Goal: Task Accomplishment & Management: Use online tool/utility

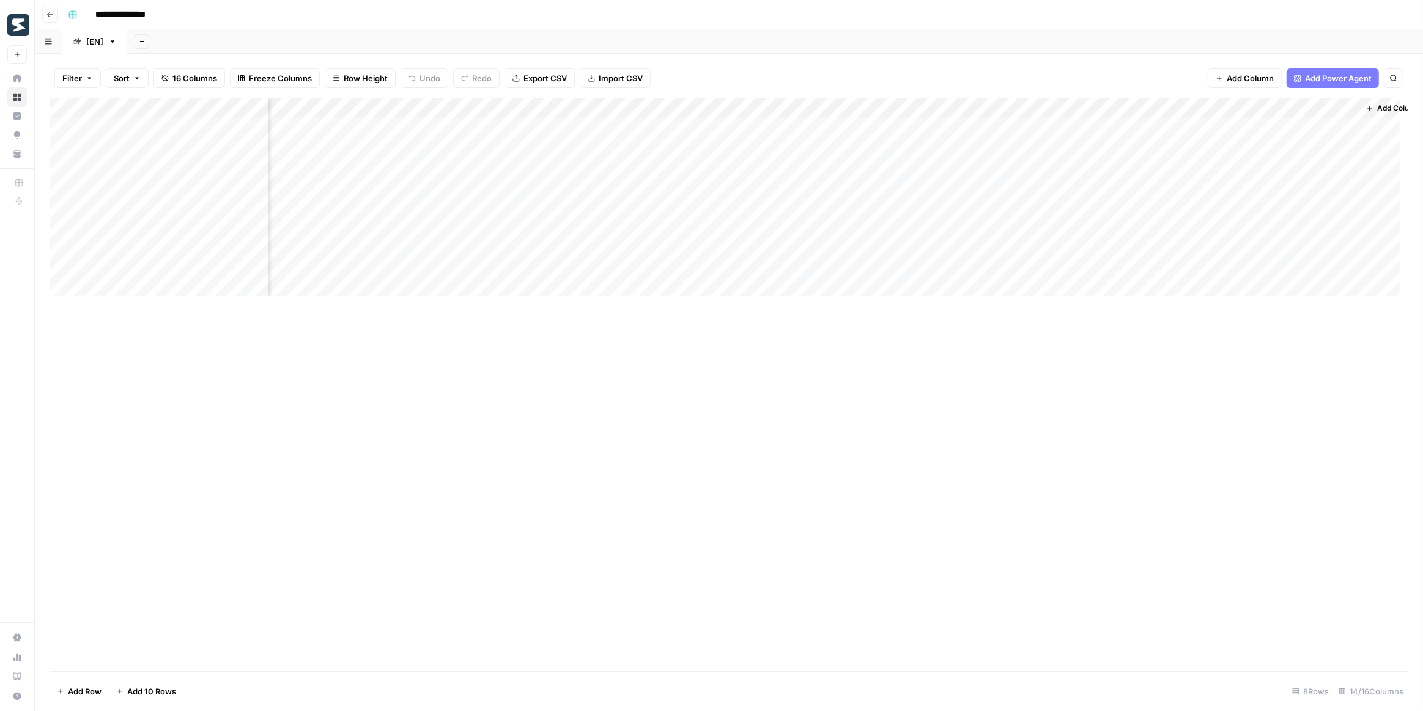
scroll to position [0, 376]
click at [1082, 129] on div "Add Column" at bounding box center [729, 201] width 1359 height 207
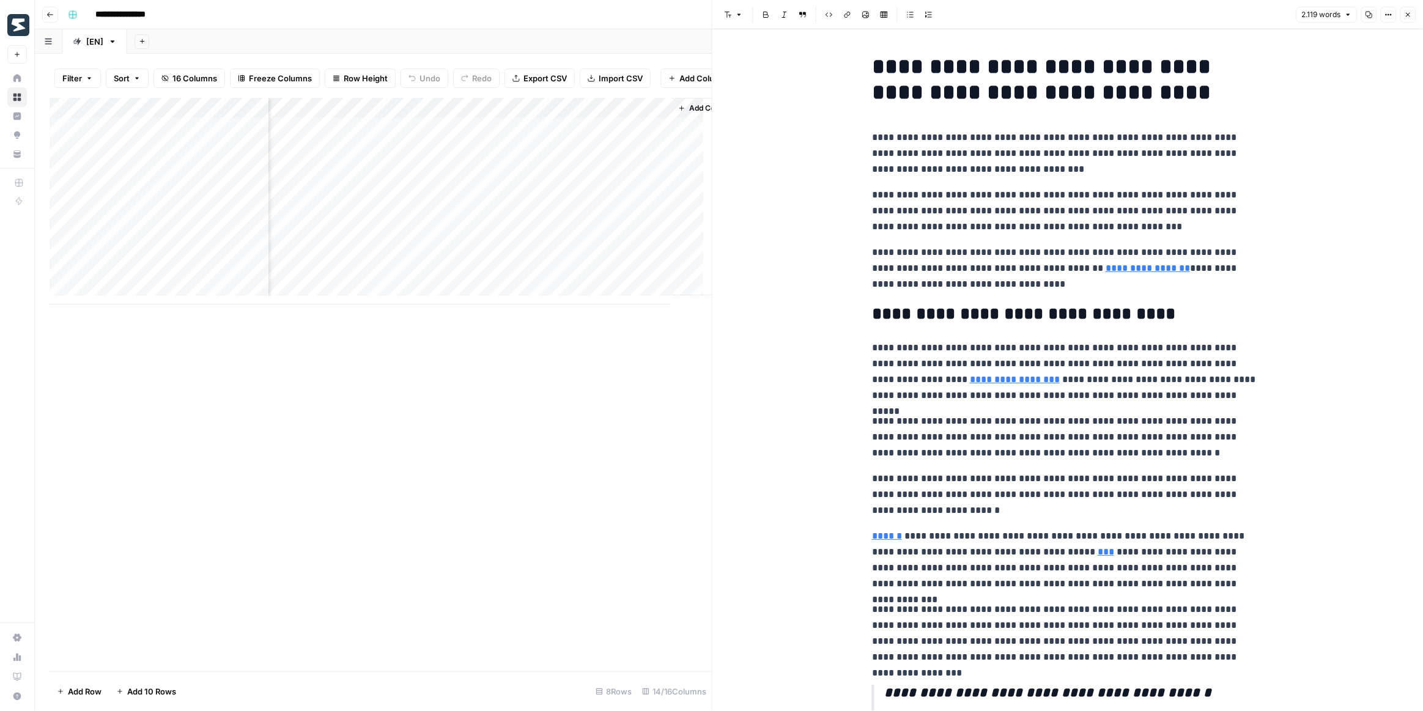
scroll to position [0, 1069]
click at [381, 158] on div "Add Column" at bounding box center [381, 201] width 662 height 207
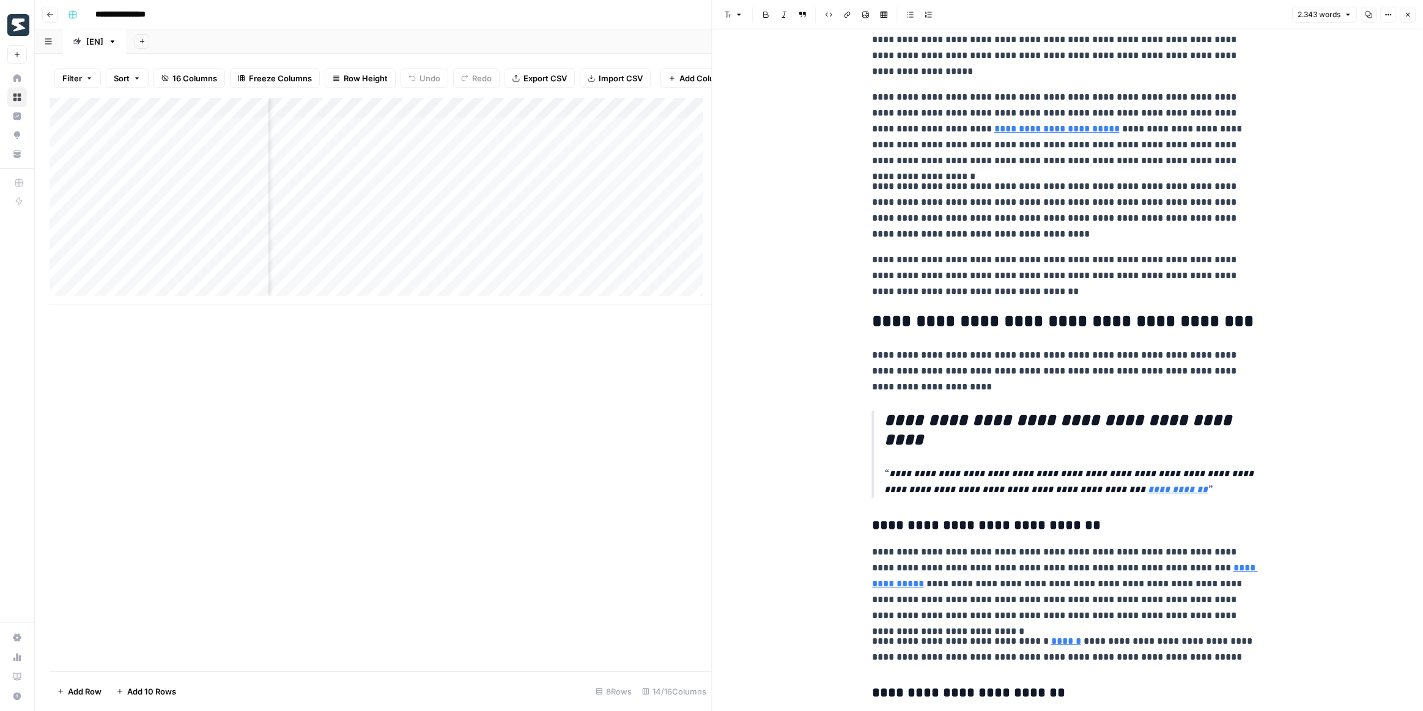
scroll to position [0, 779]
click at [438, 135] on div "Add Column" at bounding box center [381, 201] width 662 height 207
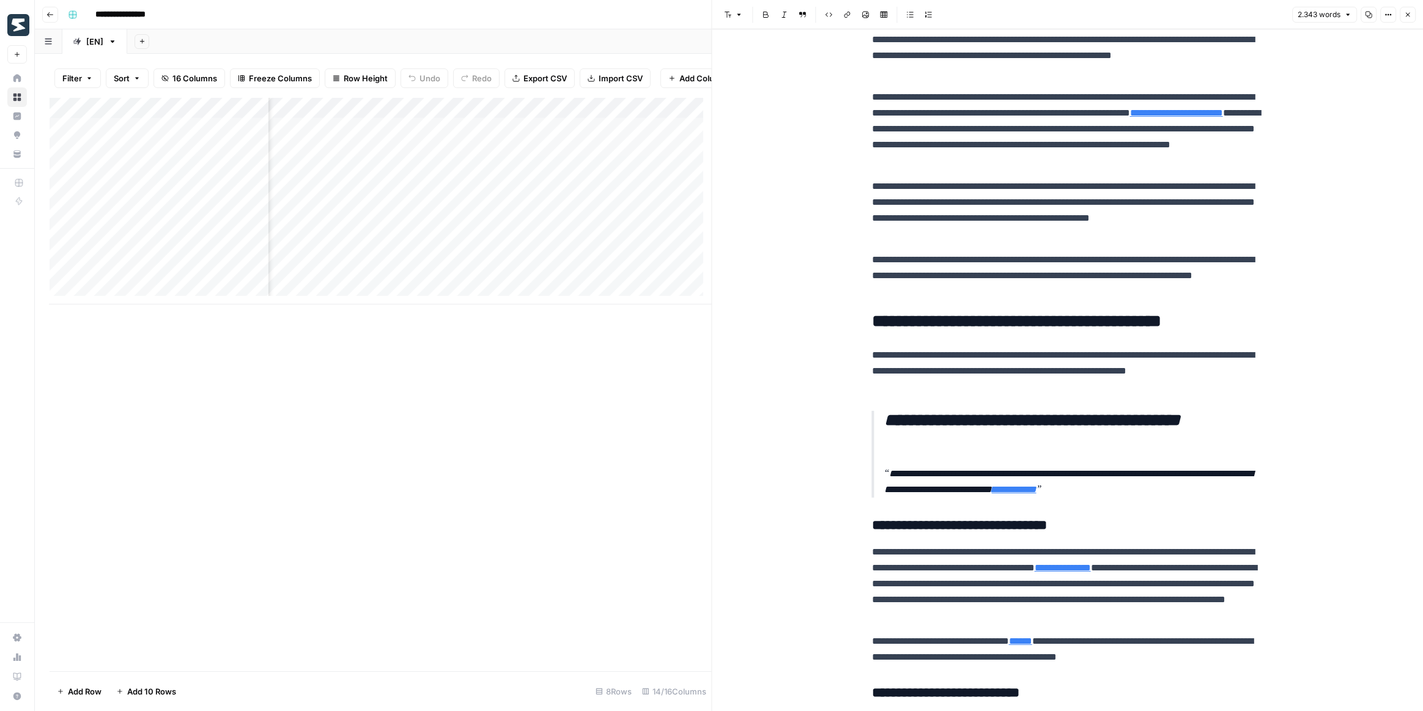
click at [438, 135] on div "Add Column" at bounding box center [381, 201] width 662 height 207
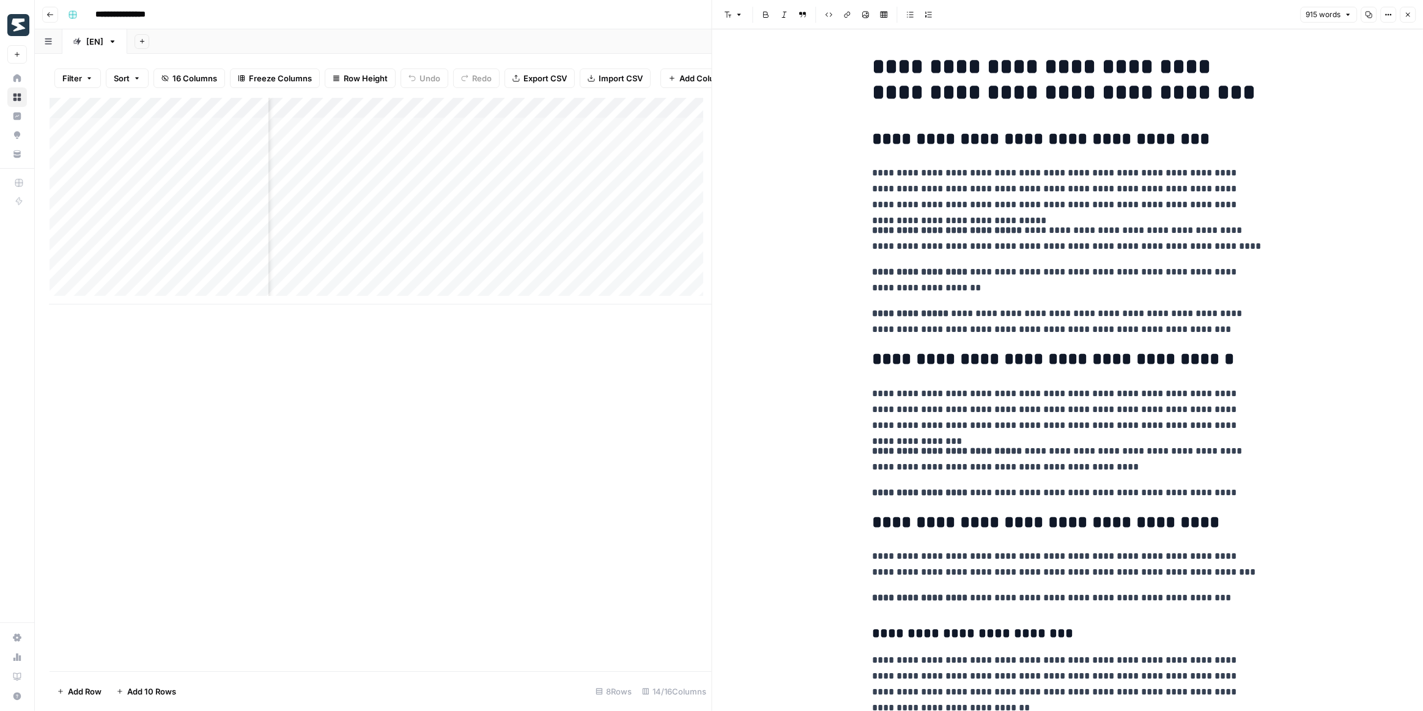
scroll to position [0, 910]
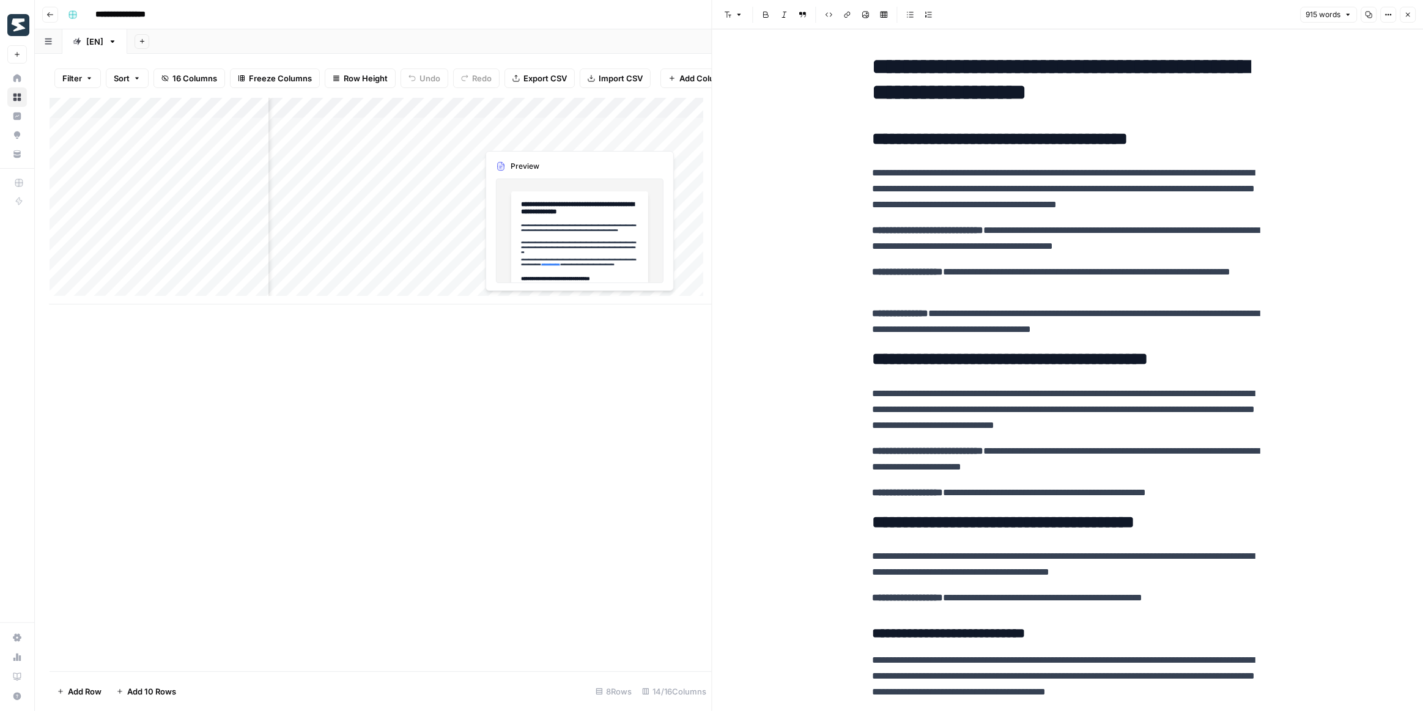
click at [537, 145] on div "Add Column" at bounding box center [381, 201] width 662 height 207
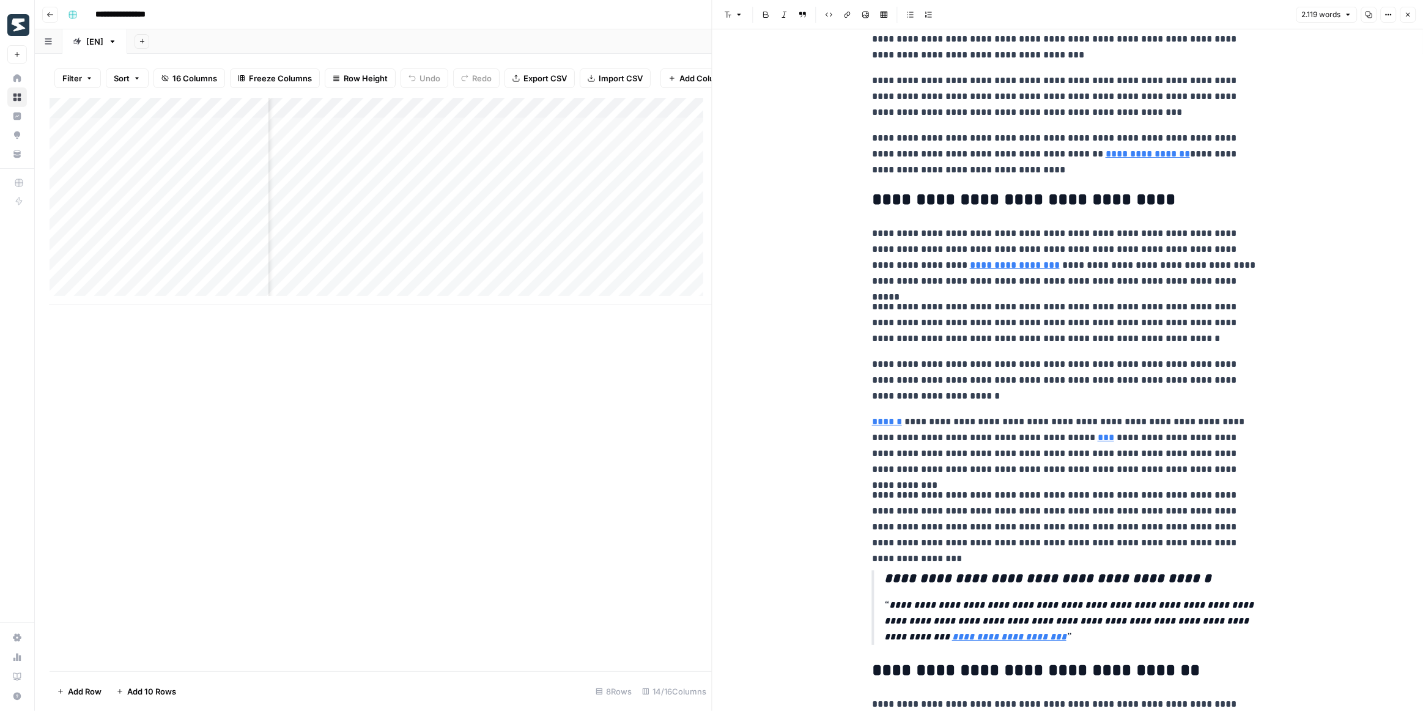
scroll to position [111, 0]
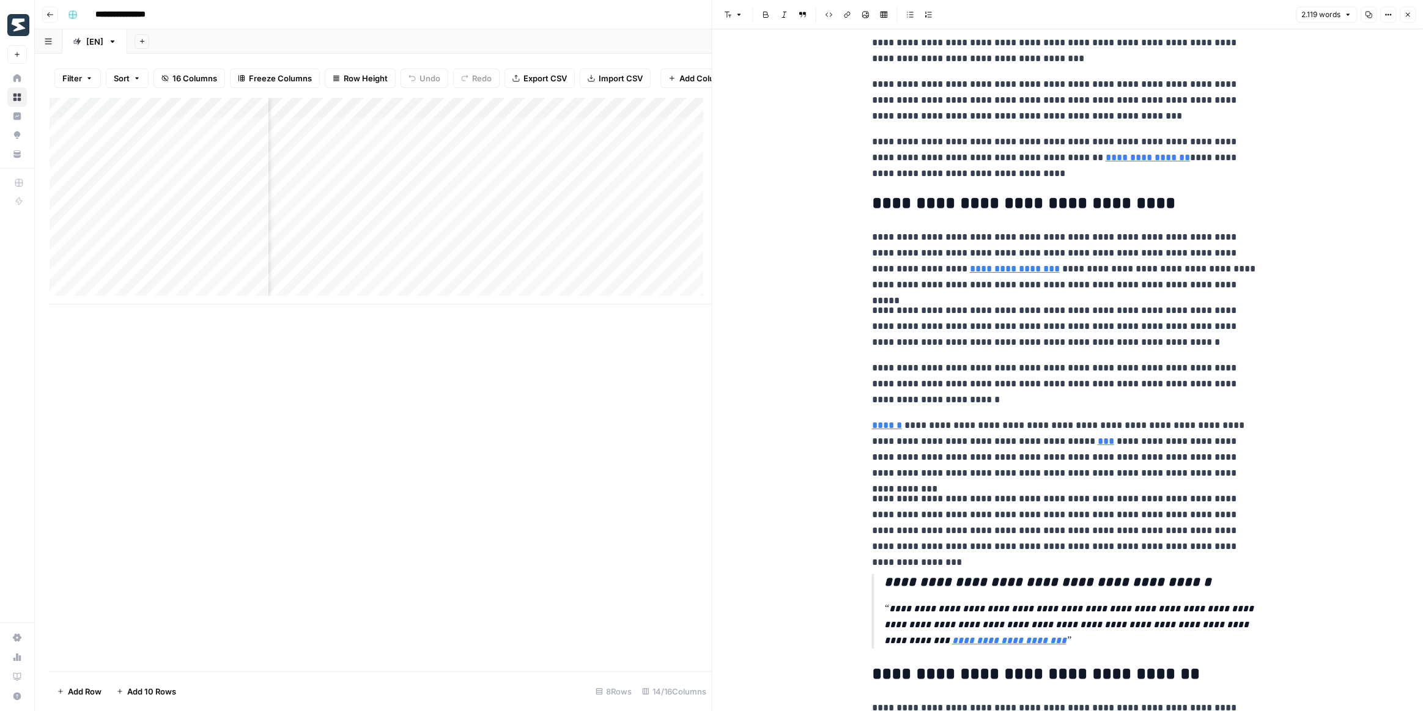
click at [467, 134] on div "Add Column" at bounding box center [381, 201] width 662 height 207
click at [450, 135] on div "Add Column" at bounding box center [381, 201] width 662 height 207
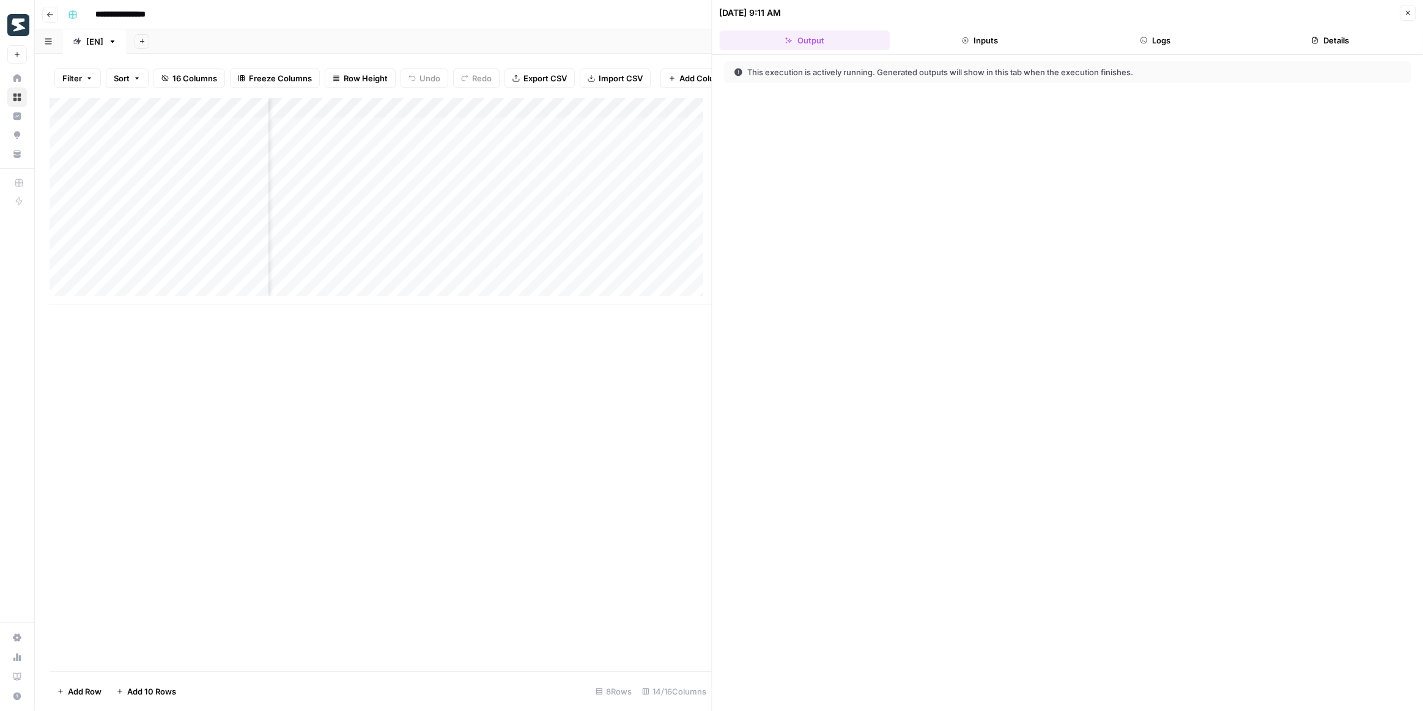
click at [1151, 40] on button "Logs" at bounding box center [1155, 41] width 171 height 20
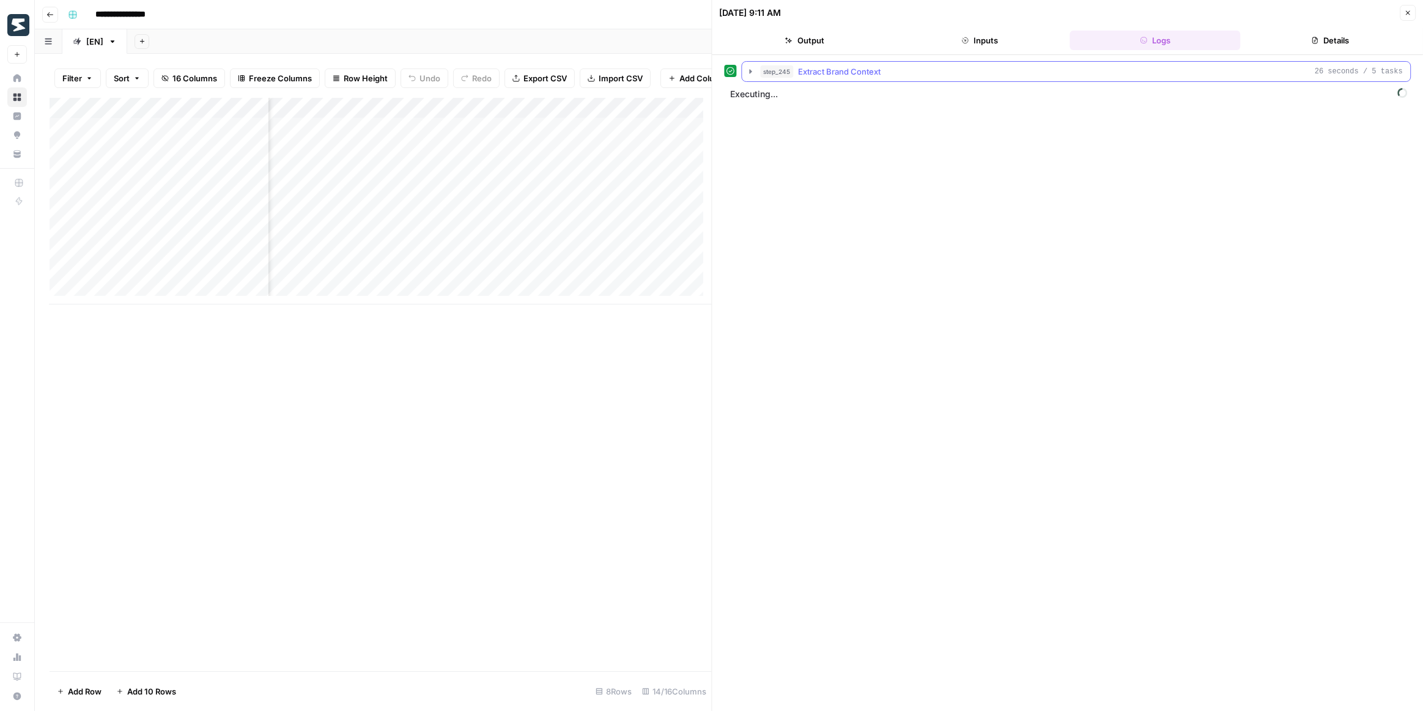
click at [754, 67] on icon "button" at bounding box center [751, 72] width 10 height 10
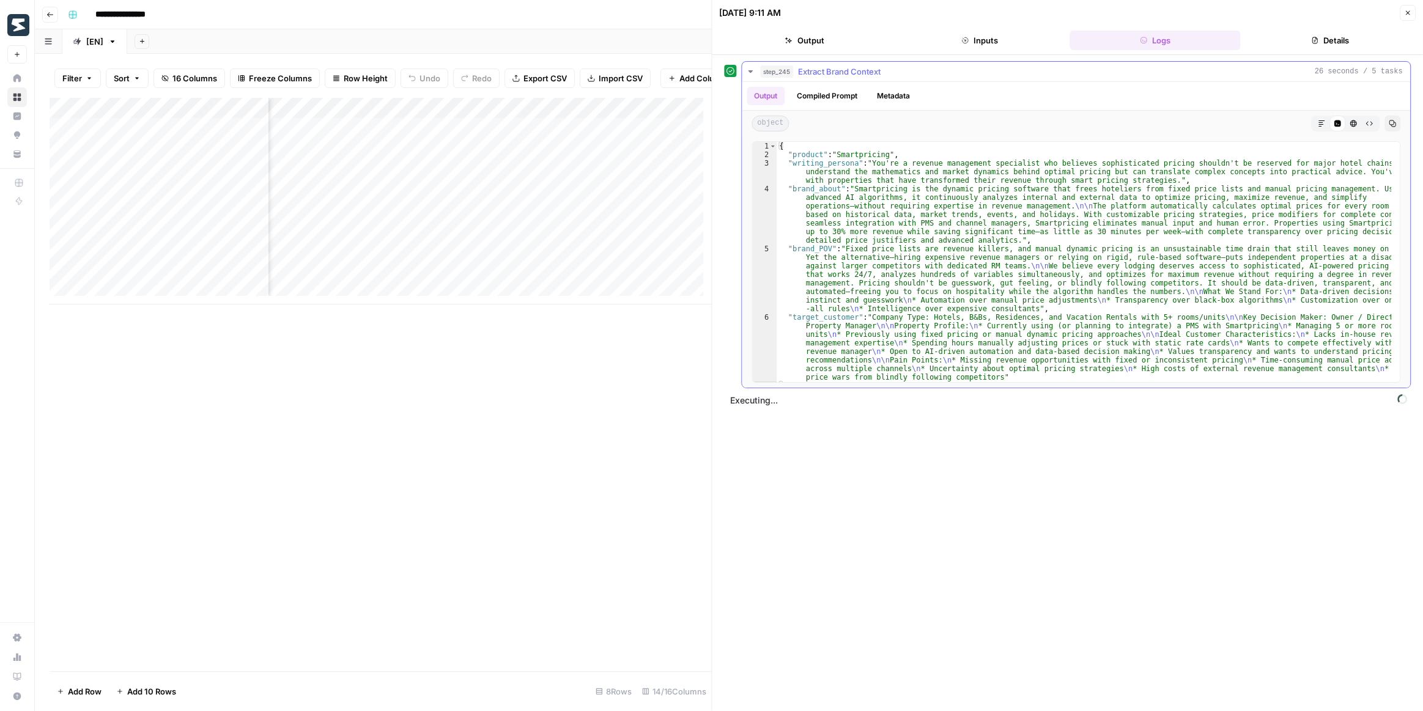
click at [750, 67] on icon "button" at bounding box center [751, 72] width 10 height 10
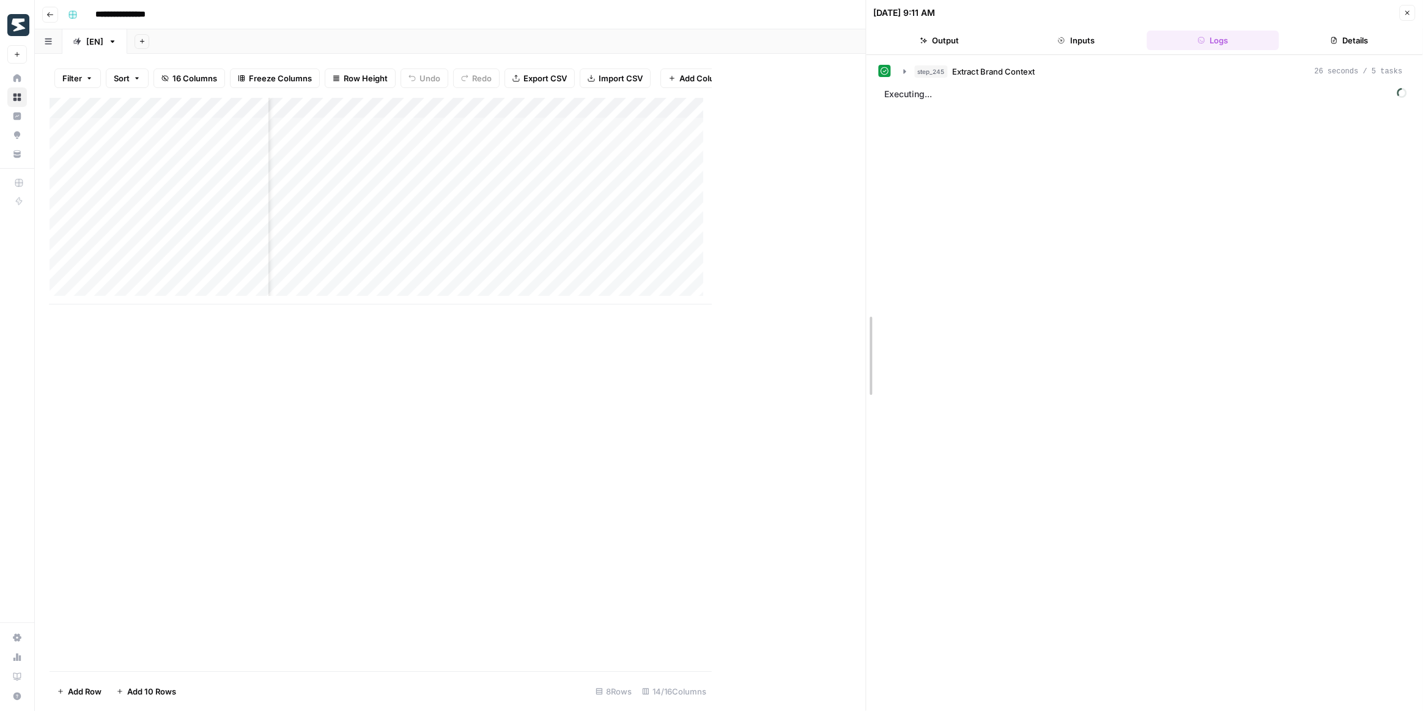
drag, startPoint x: 716, startPoint y: 320, endPoint x: 907, endPoint y: 315, distance: 191.5
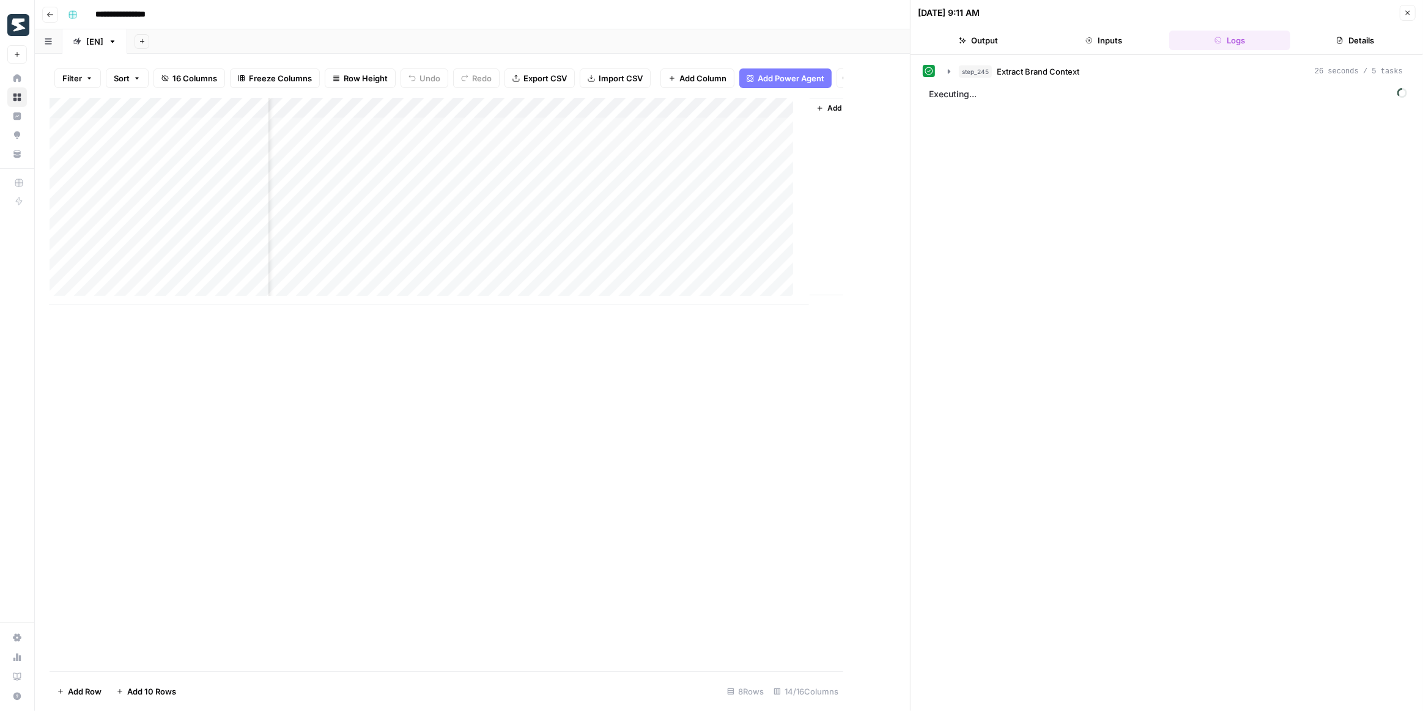
scroll to position [0, 886]
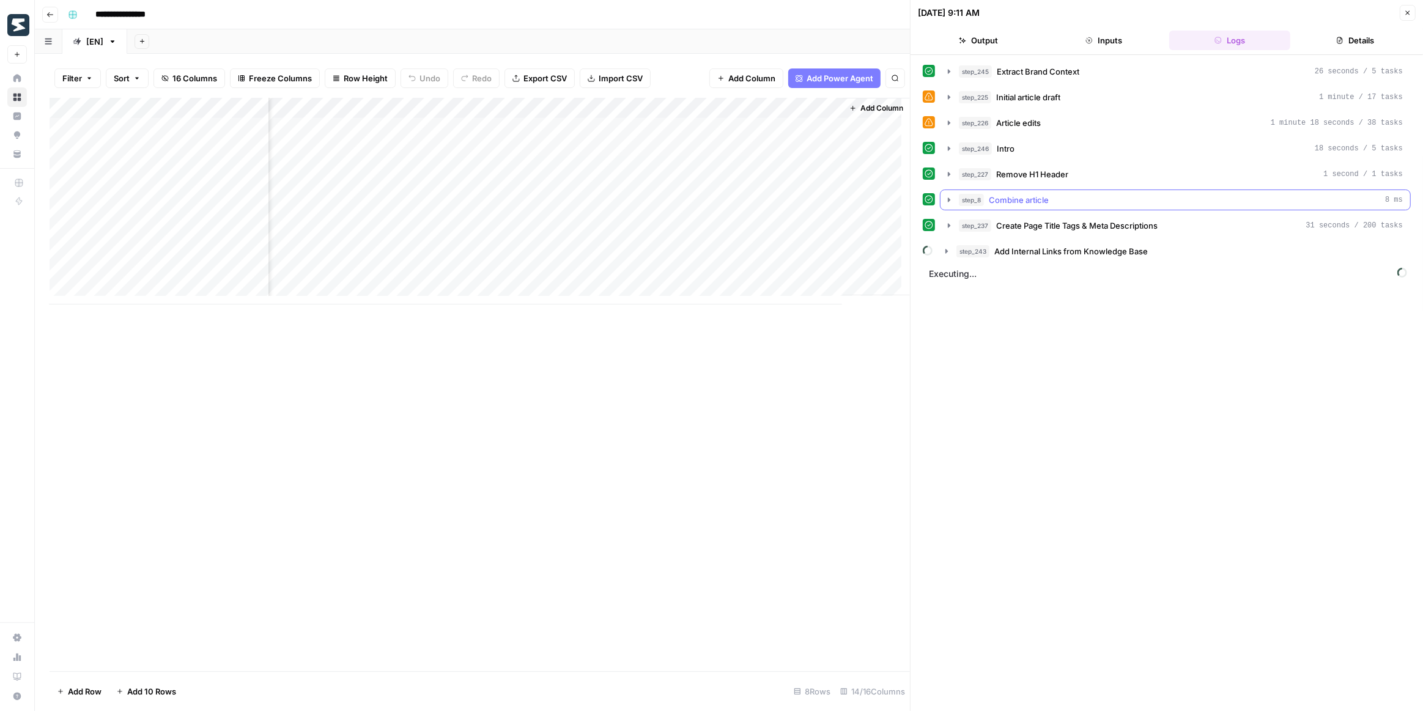
click at [948, 198] on icon "button" at bounding box center [949, 200] width 10 height 10
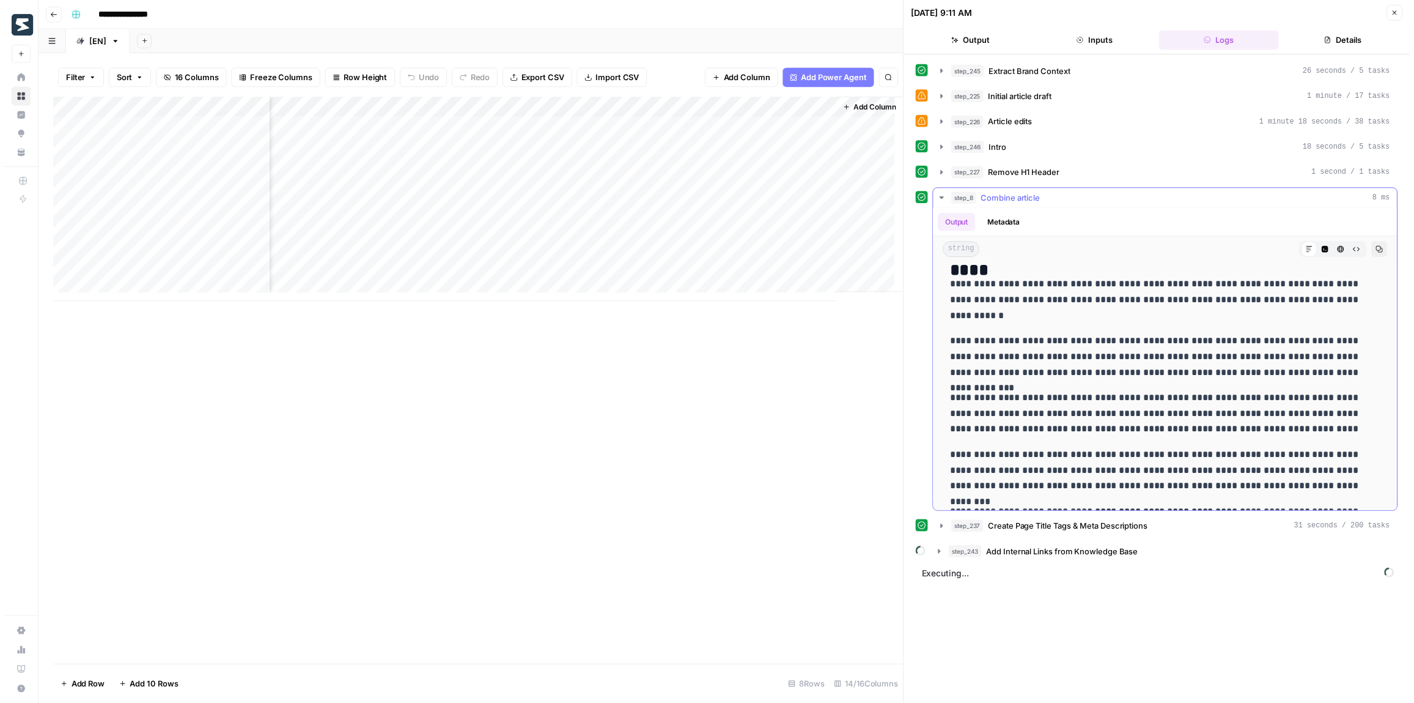
scroll to position [3335, 0]
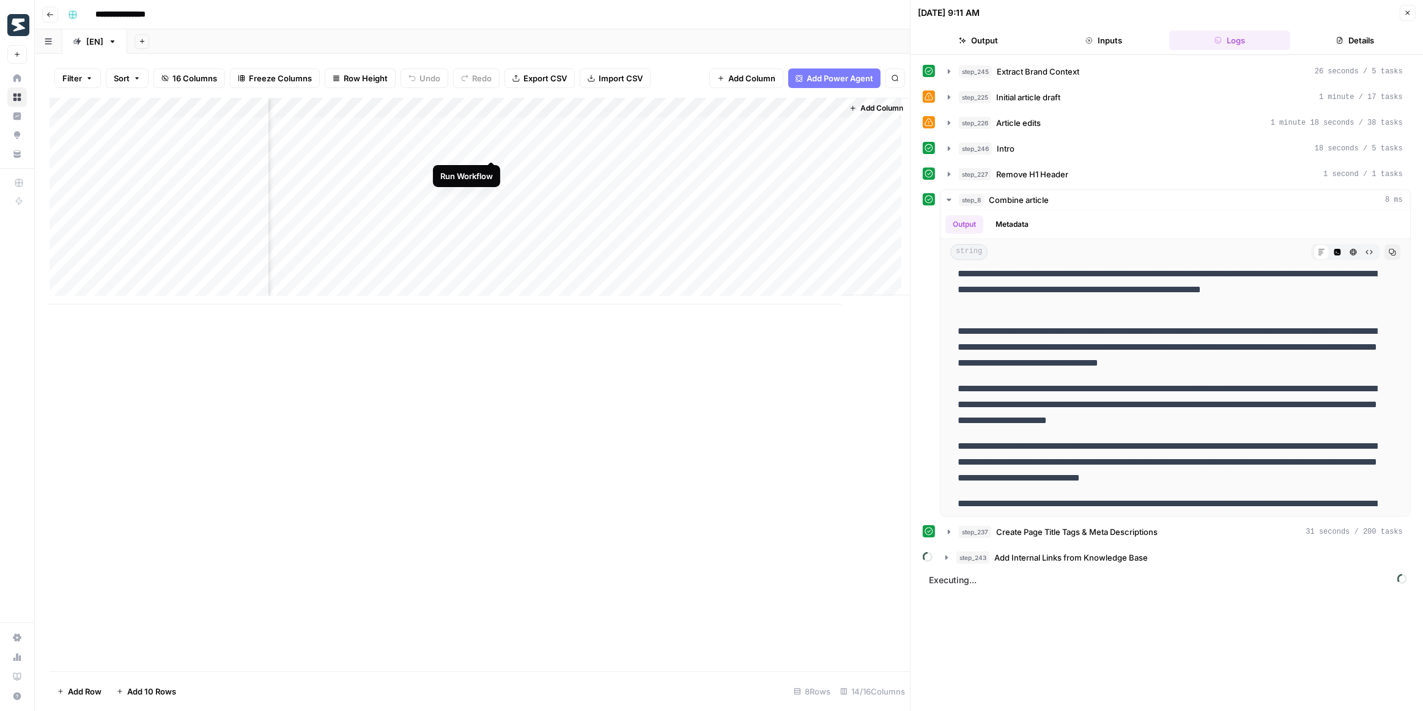
click at [493, 148] on div "Add Column" at bounding box center [480, 201] width 860 height 207
click at [1402, 11] on button "Close" at bounding box center [1408, 13] width 16 height 16
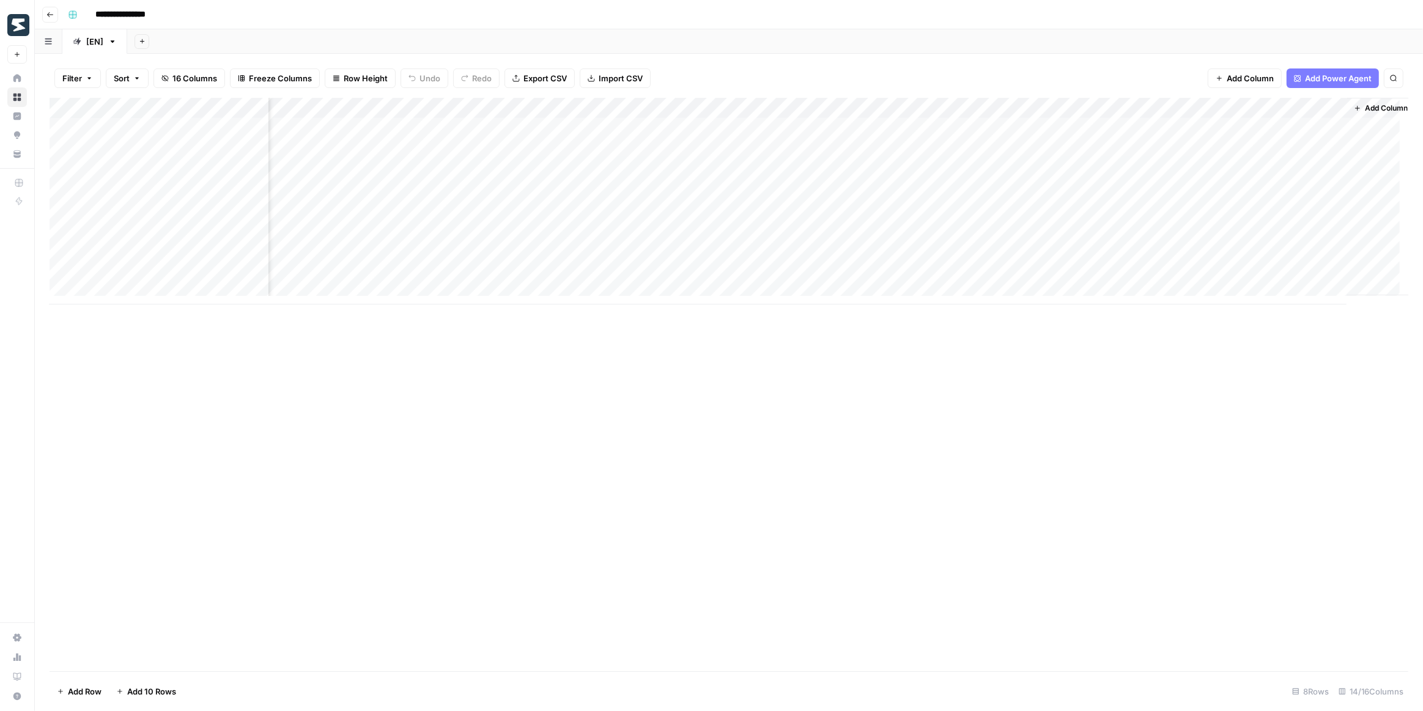
scroll to position [0, 388]
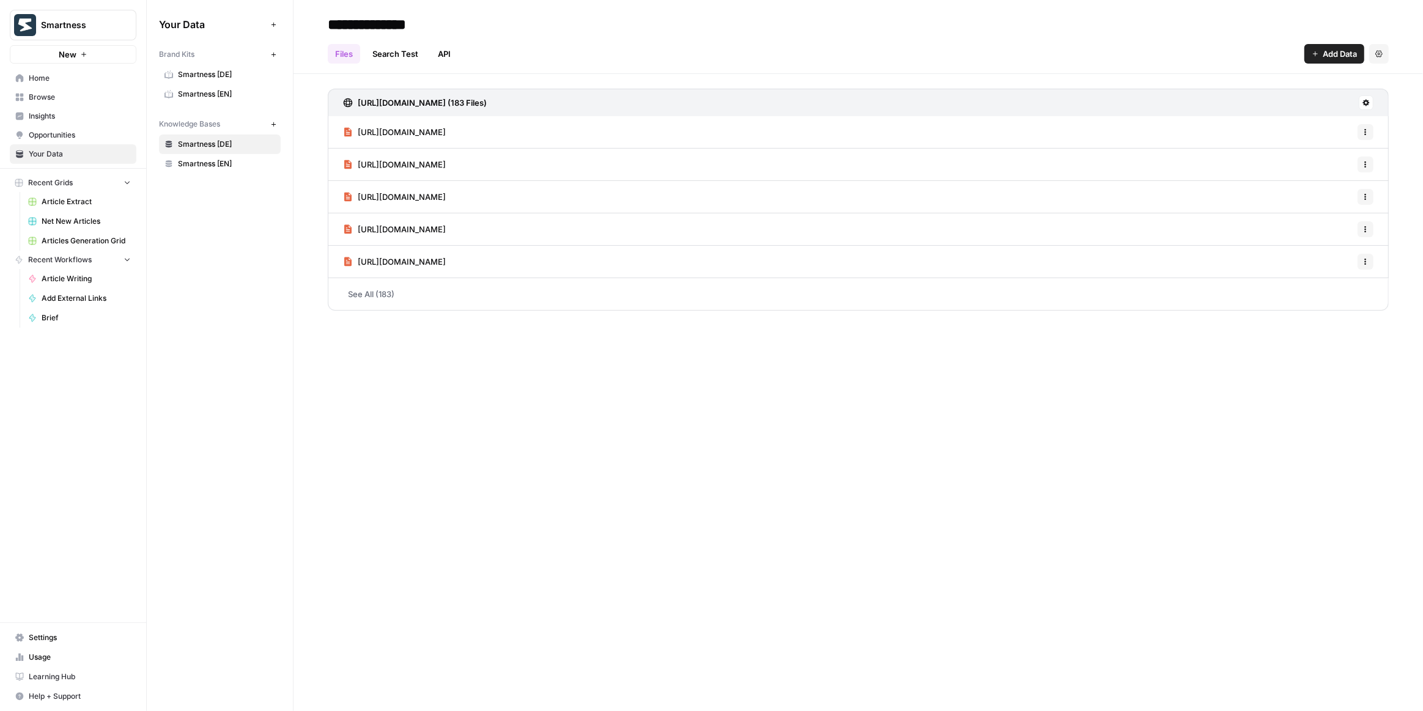
click at [205, 90] on span "Smartness [EN]" at bounding box center [226, 94] width 97 height 11
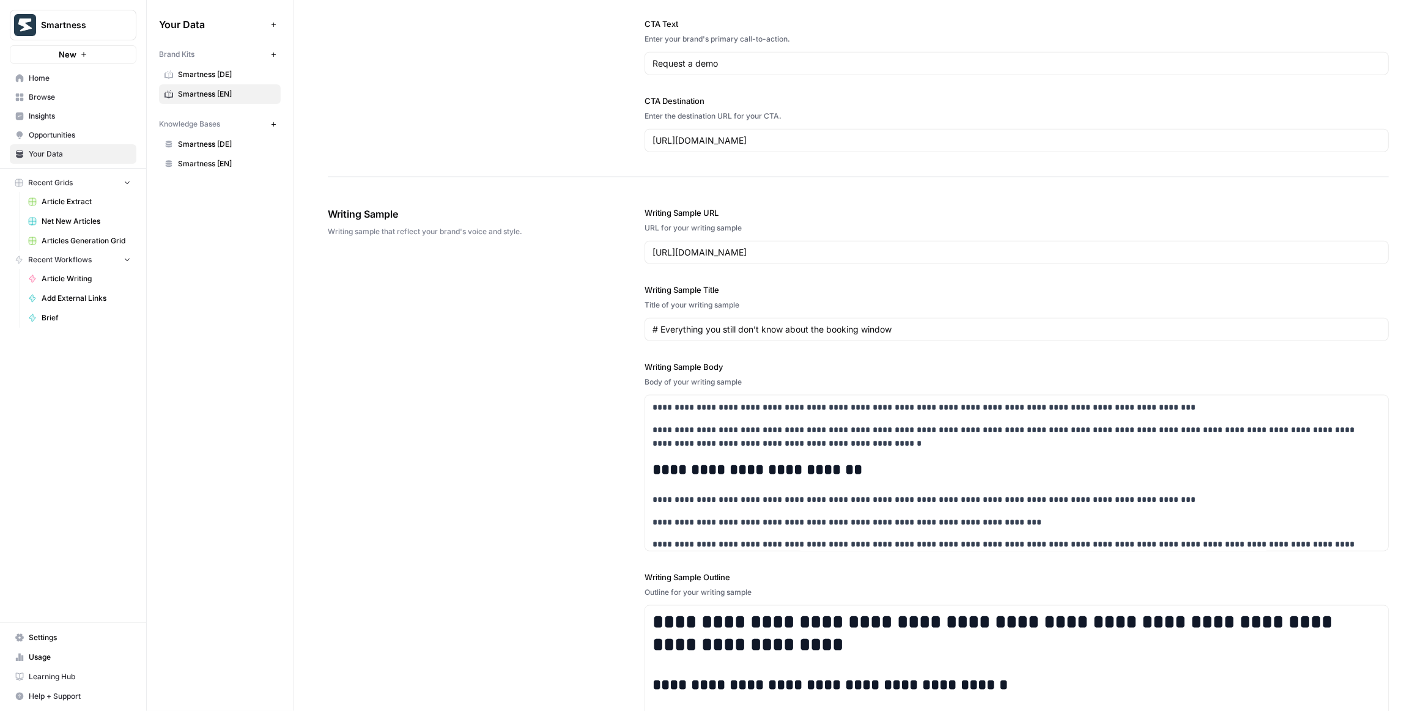
scroll to position [1612, 0]
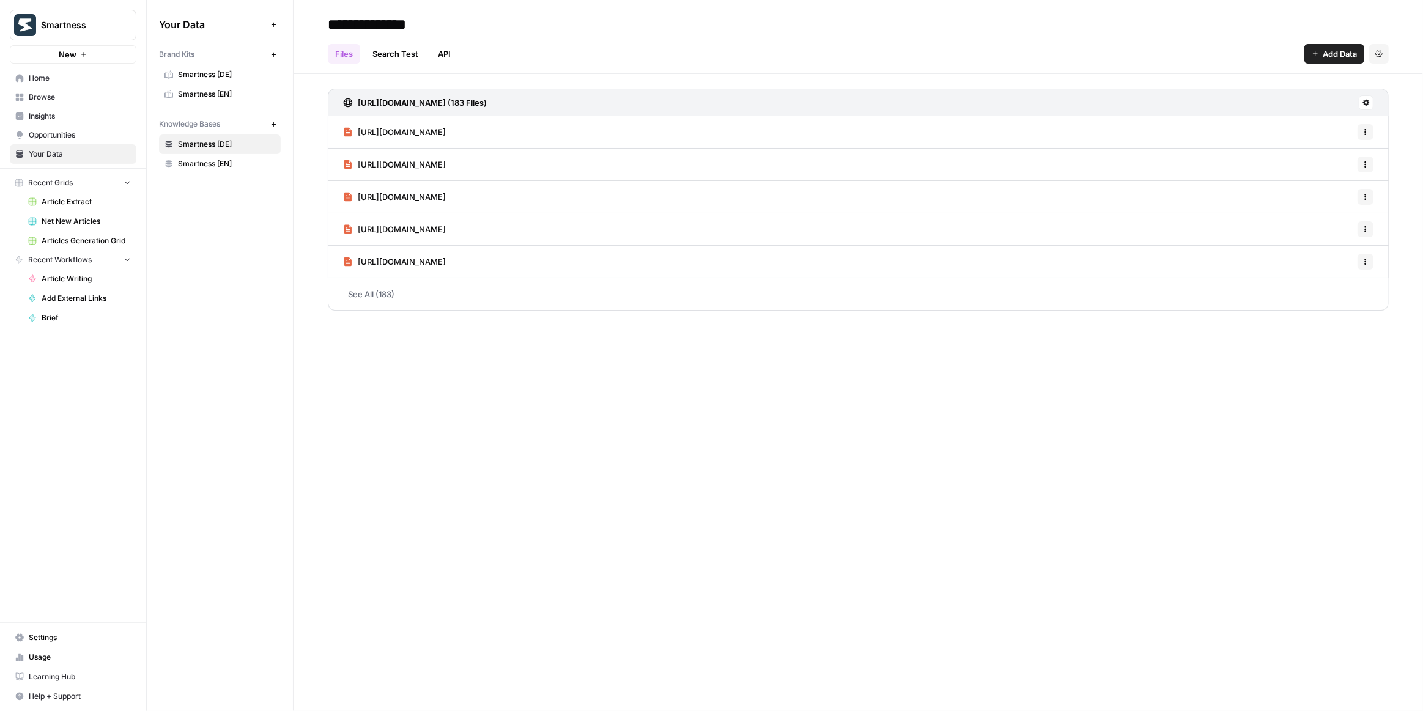
click at [232, 94] on span "Smartness [EN]" at bounding box center [226, 94] width 97 height 11
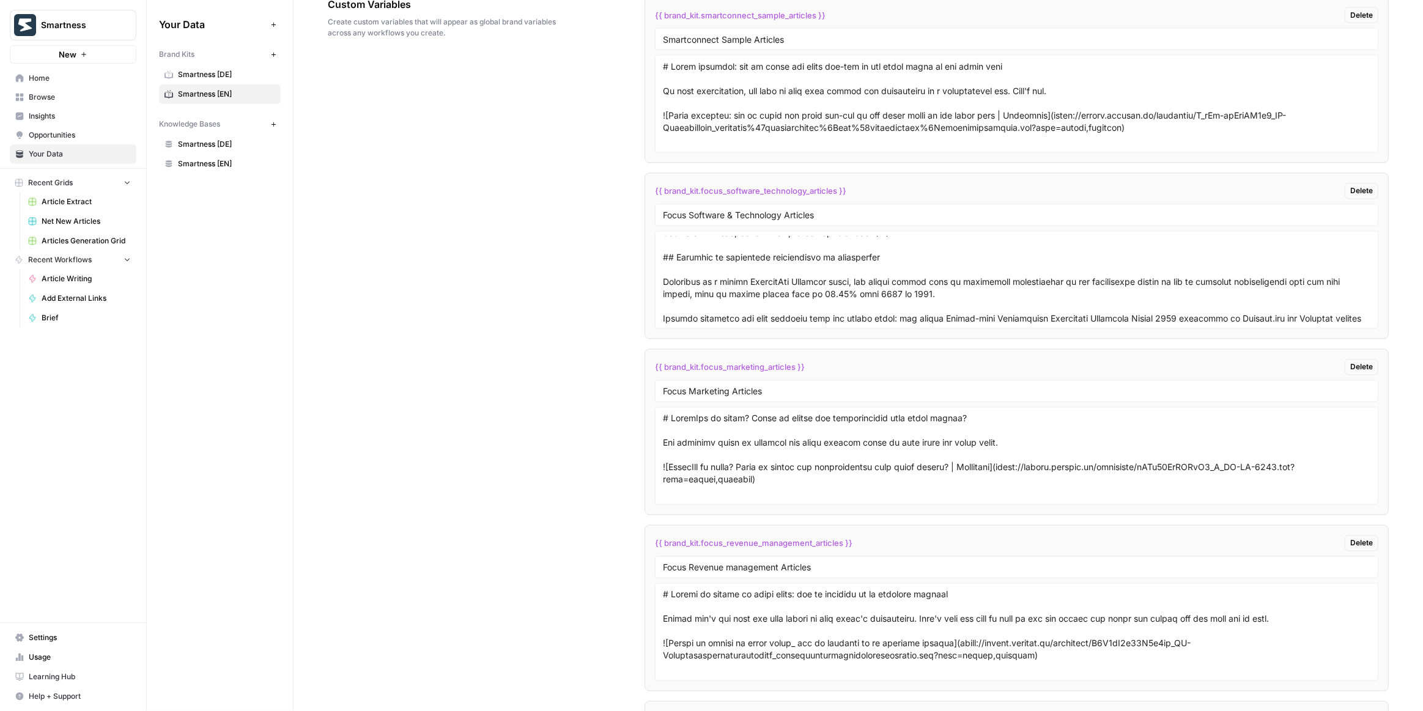
scroll to position [2390, 0]
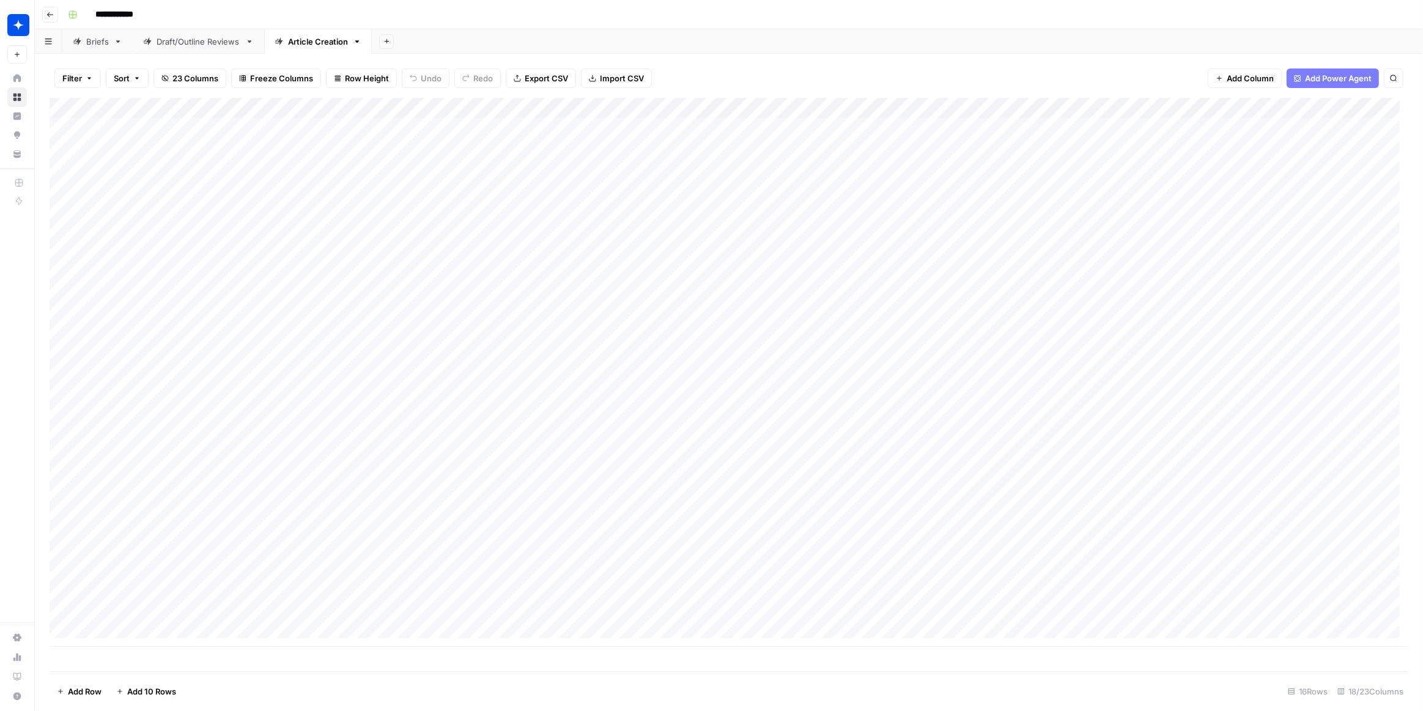
click at [1050, 102] on div "Add Column" at bounding box center [729, 372] width 1359 height 549
click at [1044, 229] on span "Edit Workflow" at bounding box center [1081, 228] width 107 height 12
click at [715, 106] on div "Add Column" at bounding box center [729, 372] width 1359 height 549
click at [750, 222] on span "Edit Workflow" at bounding box center [751, 228] width 107 height 12
click at [407, 103] on div "Add Column" at bounding box center [729, 372] width 1359 height 549
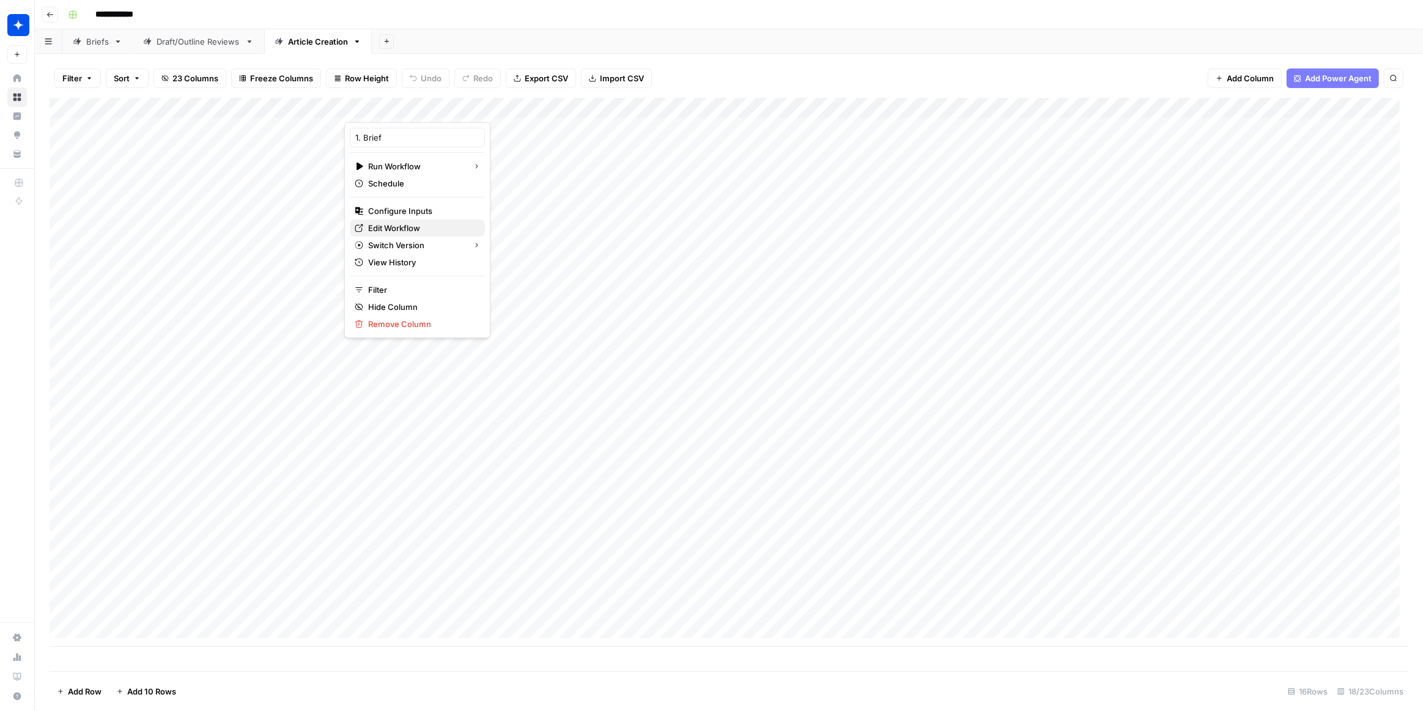
click at [433, 227] on span "Edit Workflow" at bounding box center [421, 228] width 107 height 12
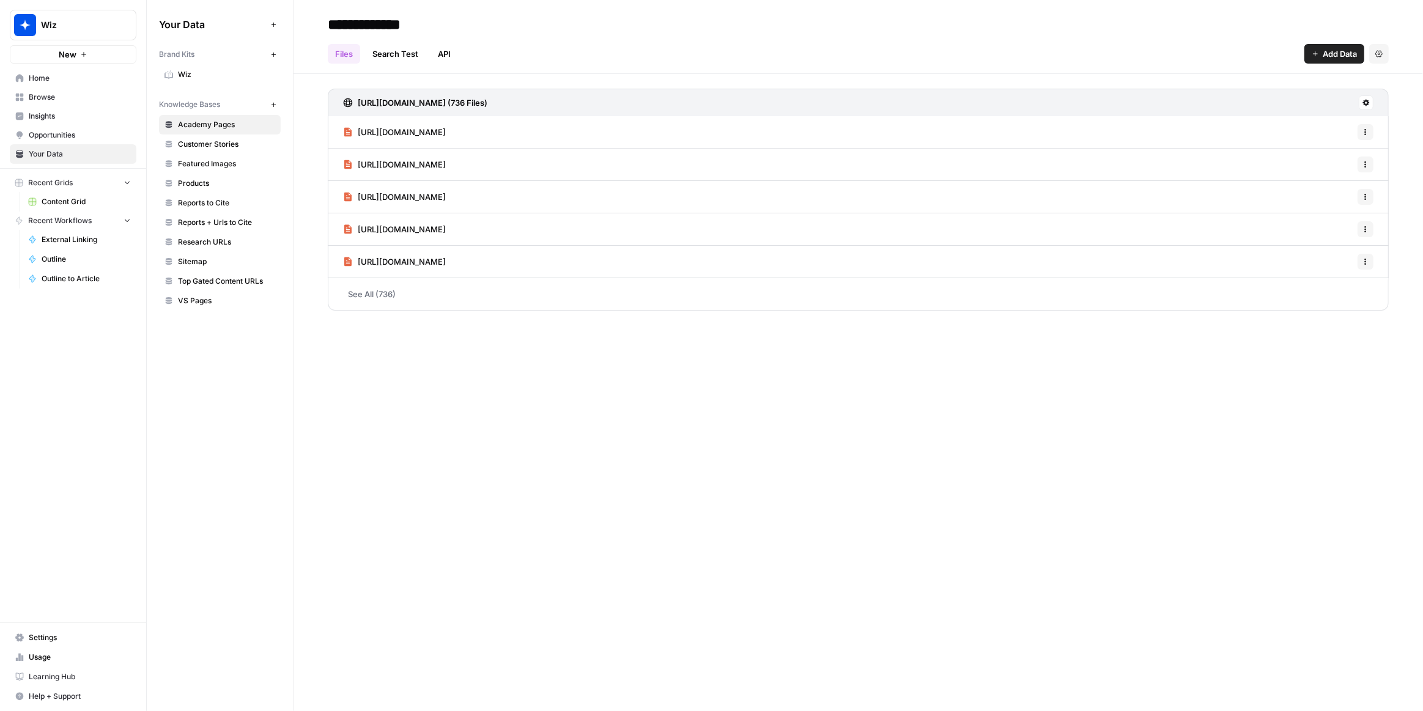
click at [177, 75] on link "Wiz" at bounding box center [220, 75] width 122 height 20
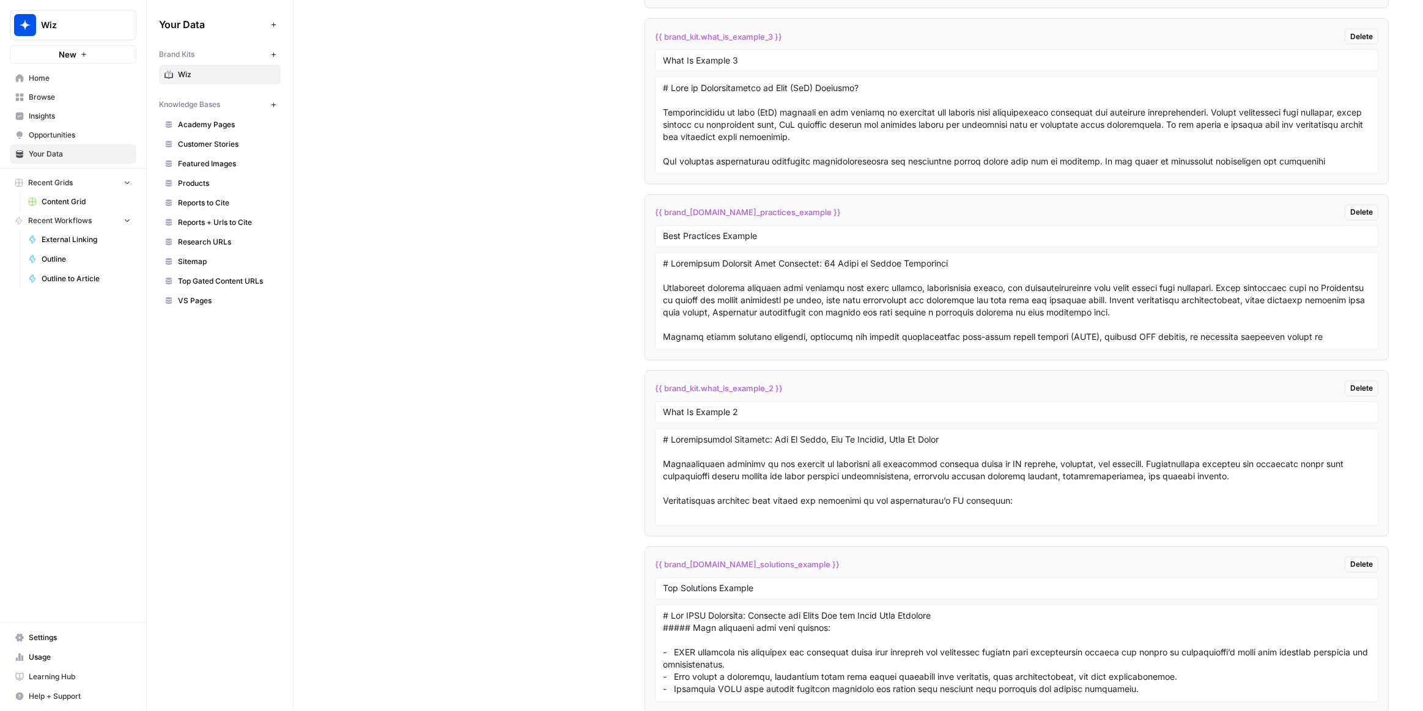
scroll to position [2445, 0]
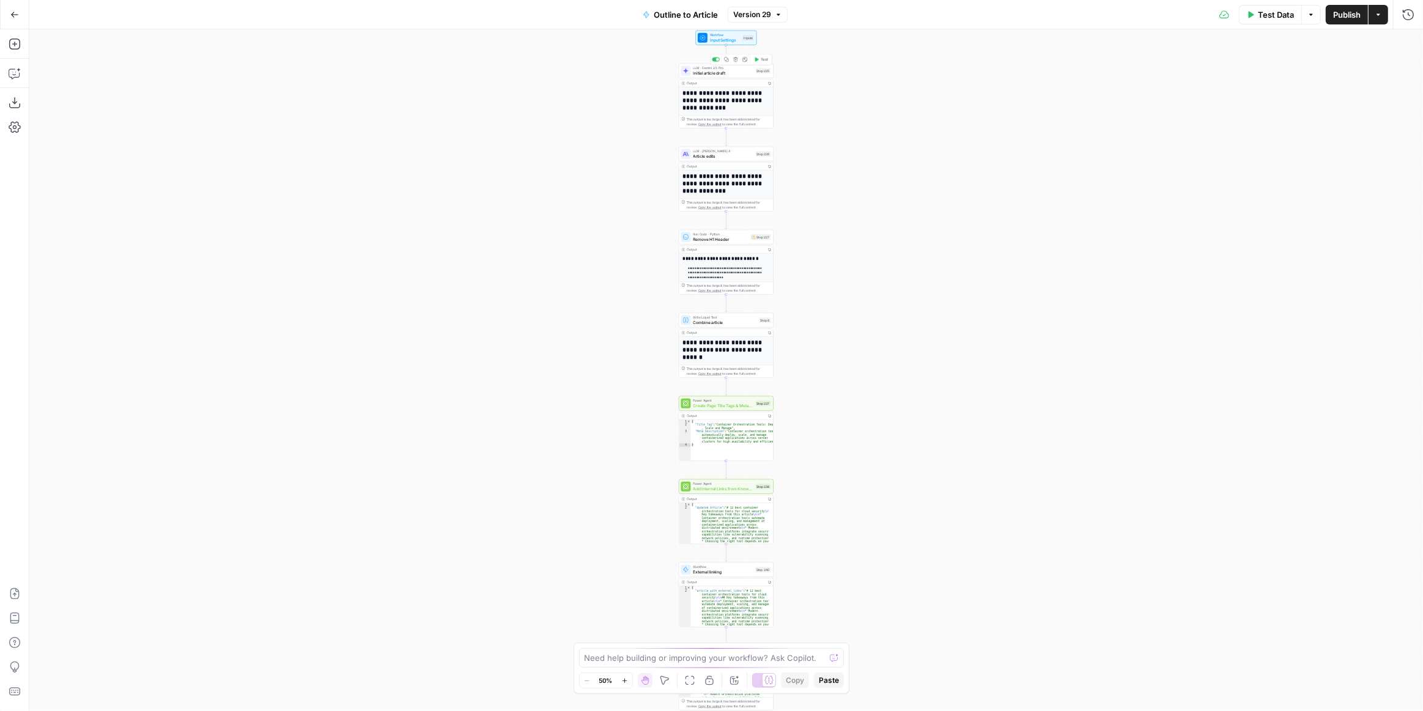
click at [744, 73] on span "Initial article draft" at bounding box center [723, 73] width 60 height 6
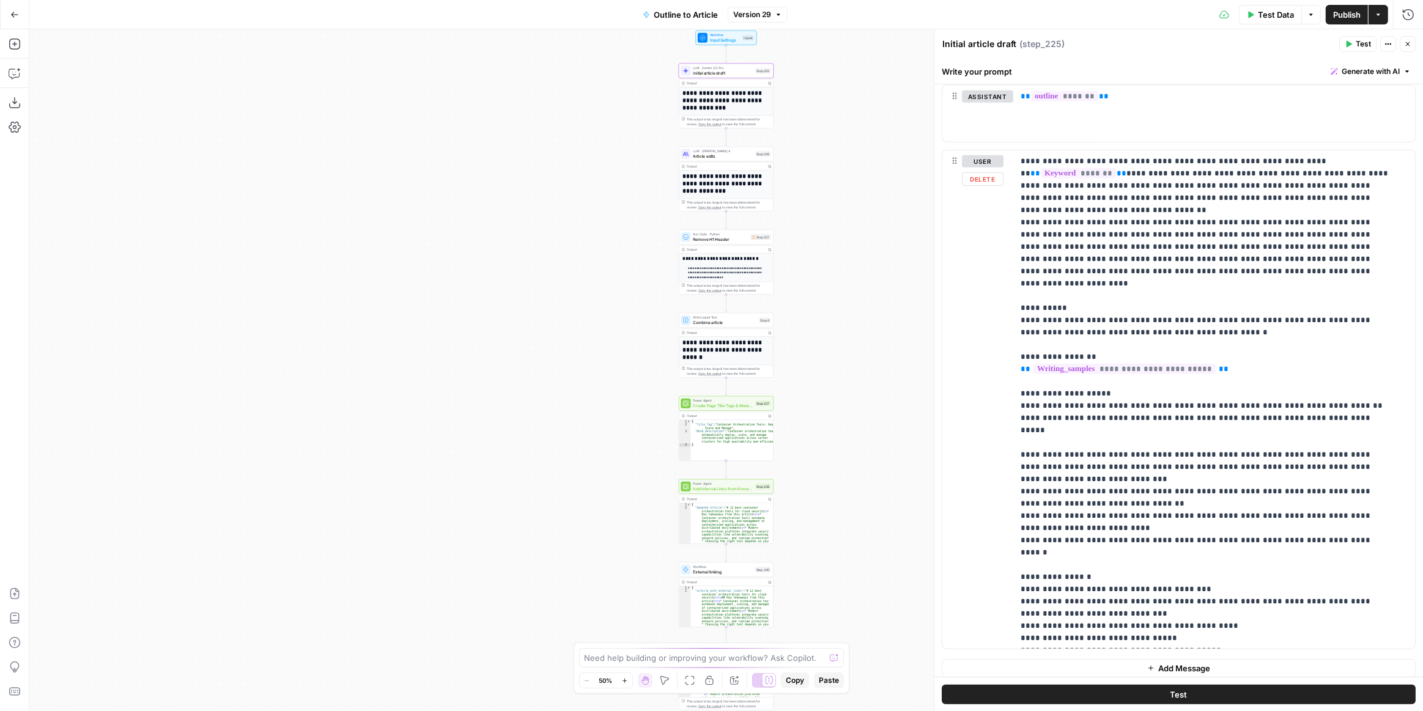
scroll to position [684, 0]
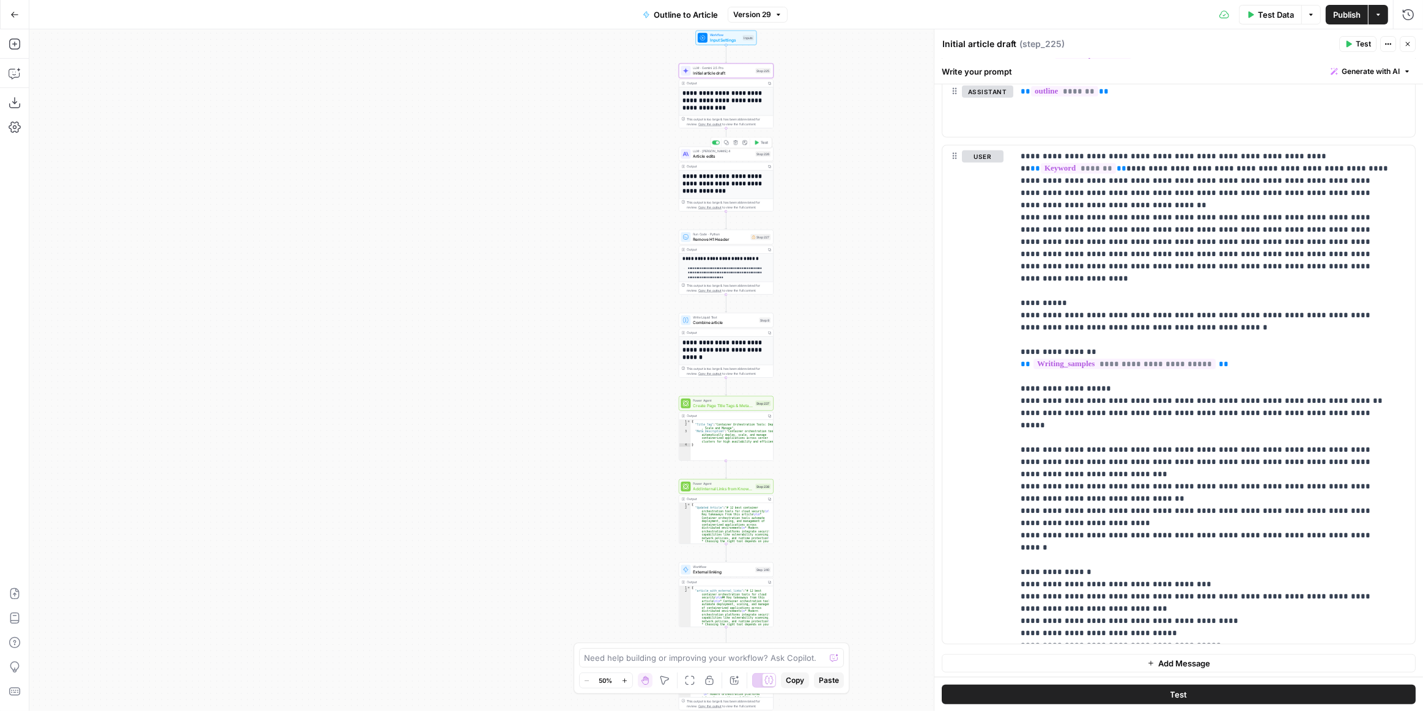
click at [737, 155] on span "Article edits" at bounding box center [723, 156] width 60 height 6
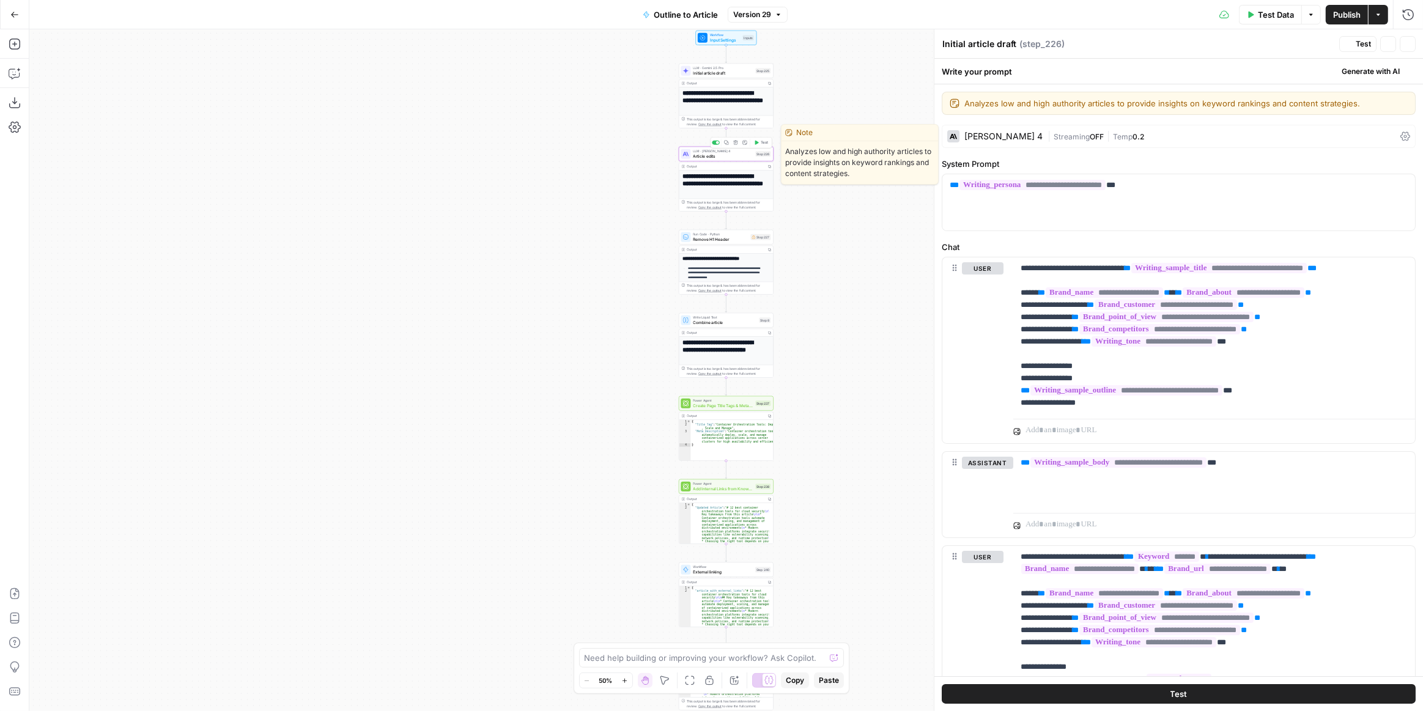
type textarea "Article edits"
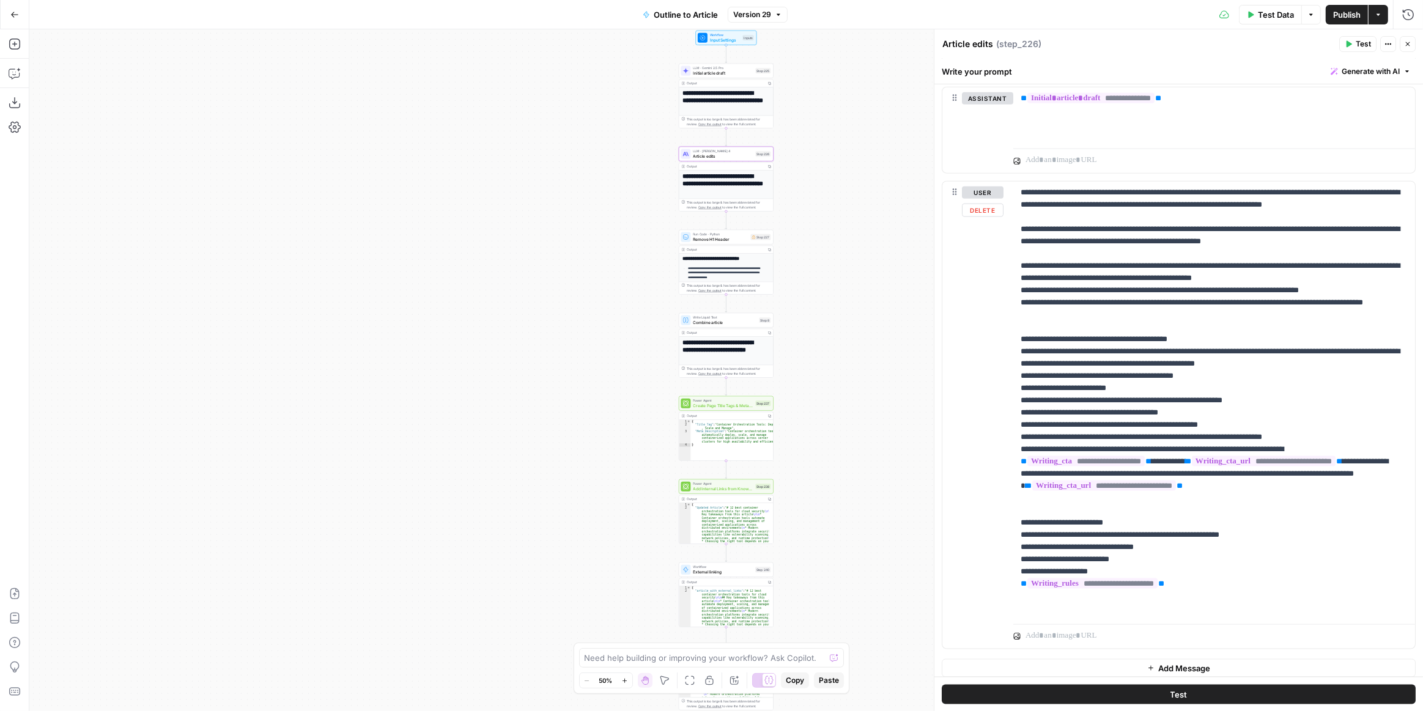
scroll to position [1644, 0]
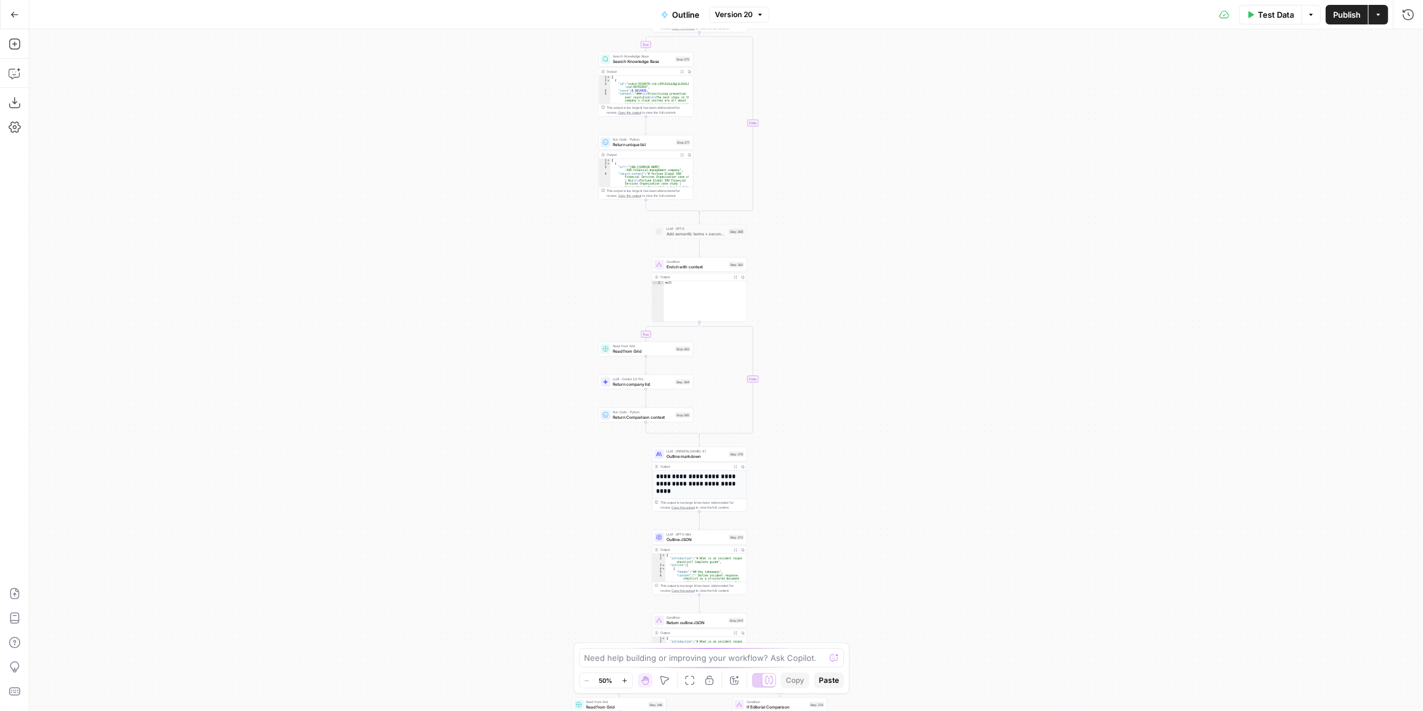
drag, startPoint x: 850, startPoint y: 206, endPoint x: 902, endPoint y: 490, distance: 288.4
click at [902, 490] on div "true false true false true false true false Workflow Input Settings Inputs LLM …" at bounding box center [726, 370] width 1394 height 682
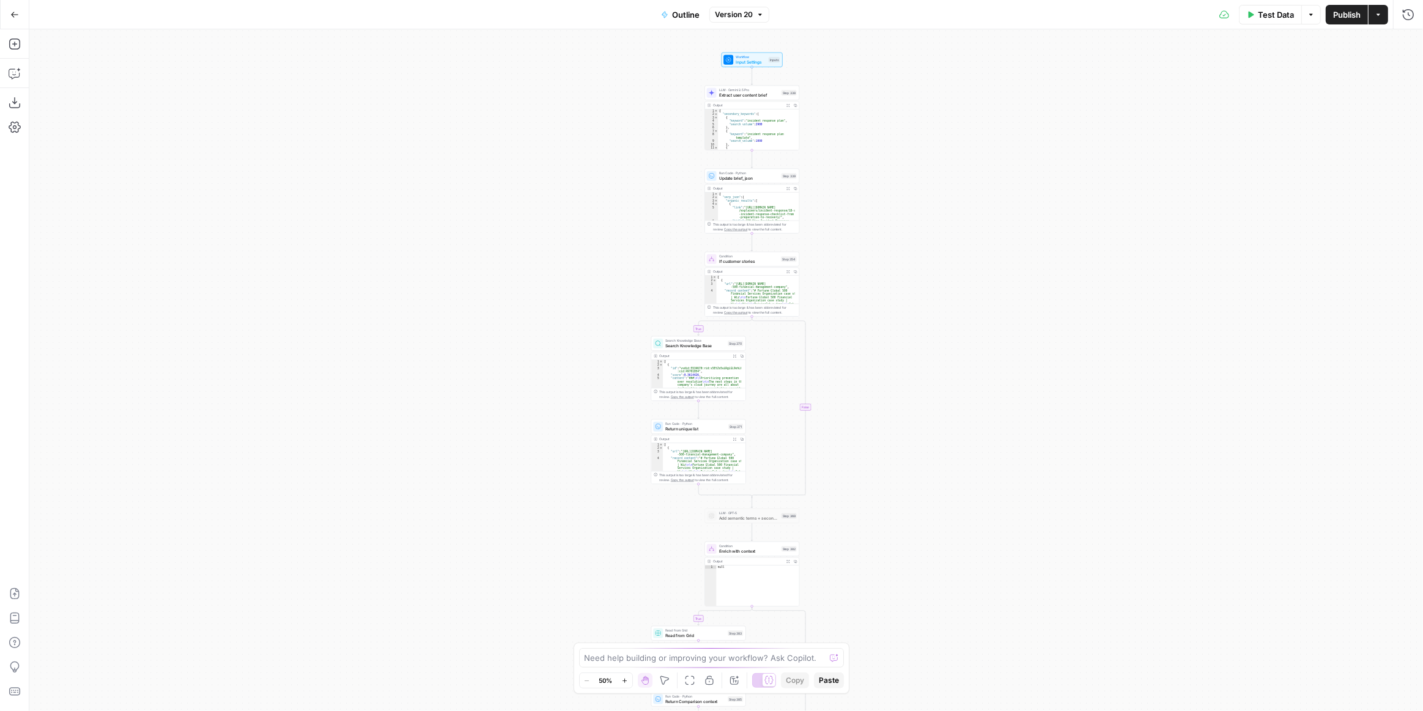
drag, startPoint x: 961, startPoint y: 508, endPoint x: 963, endPoint y: 207, distance: 300.9
click at [963, 207] on div "true false true false true false true false Workflow Input Settings Inputs LLM …" at bounding box center [726, 370] width 1394 height 682
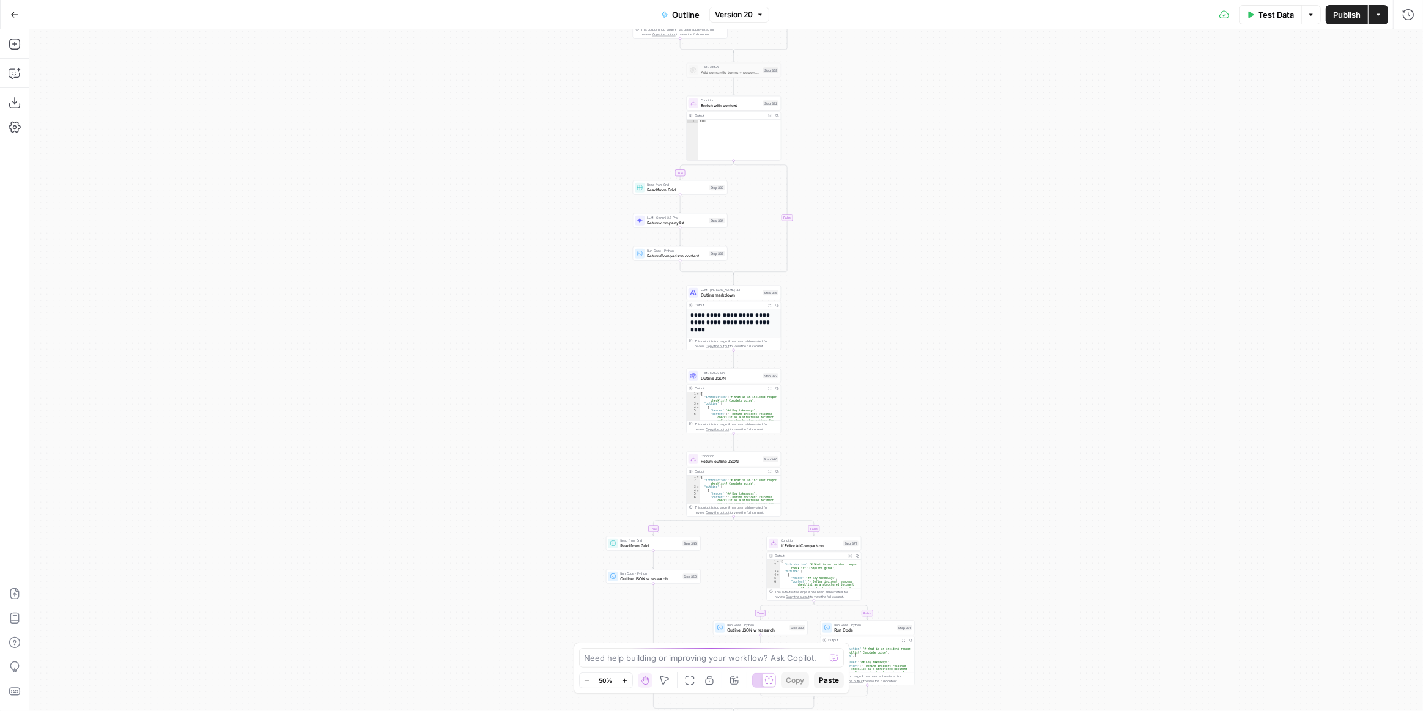
drag, startPoint x: 942, startPoint y: 445, endPoint x: 880, endPoint y: 273, distance: 183.2
click at [917, 291] on div "true false true false true false true false Workflow Input Settings Inputs LLM …" at bounding box center [726, 370] width 1394 height 682
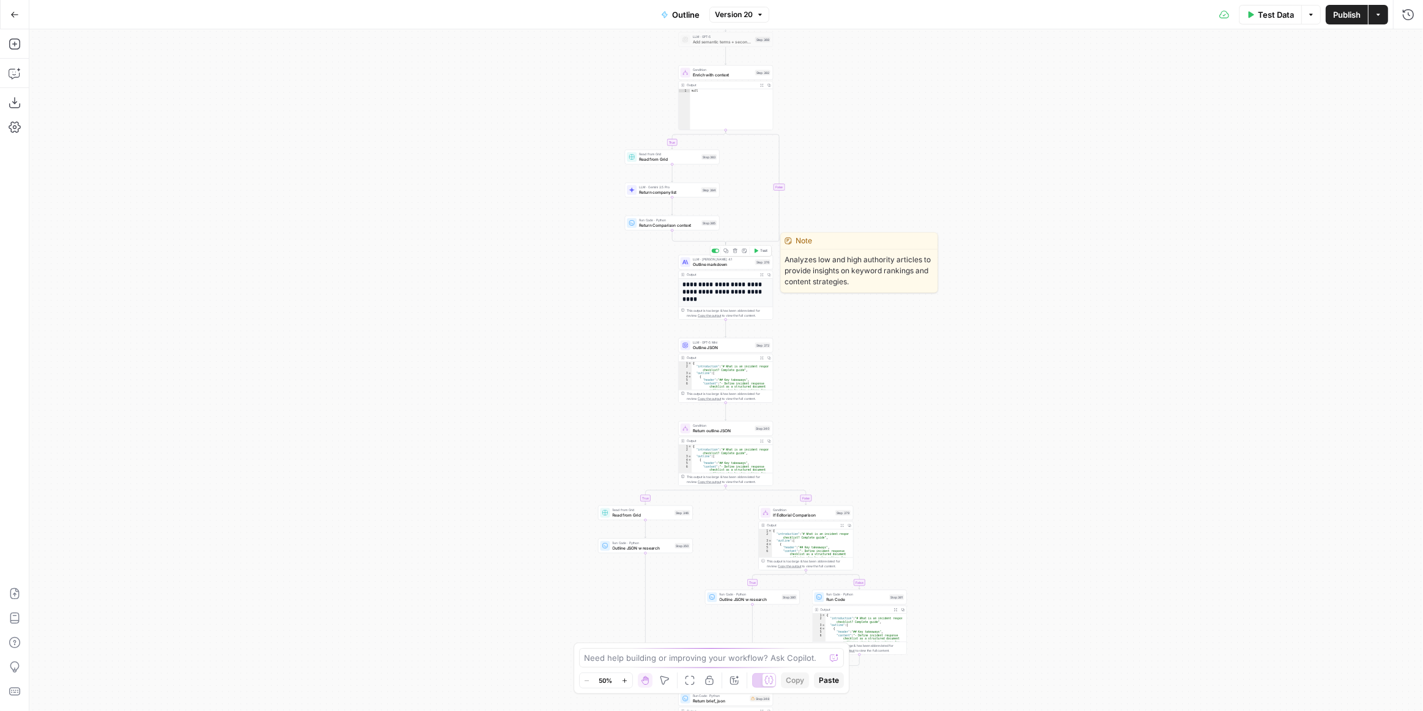
click at [727, 265] on span "Outline markdown" at bounding box center [723, 264] width 60 height 6
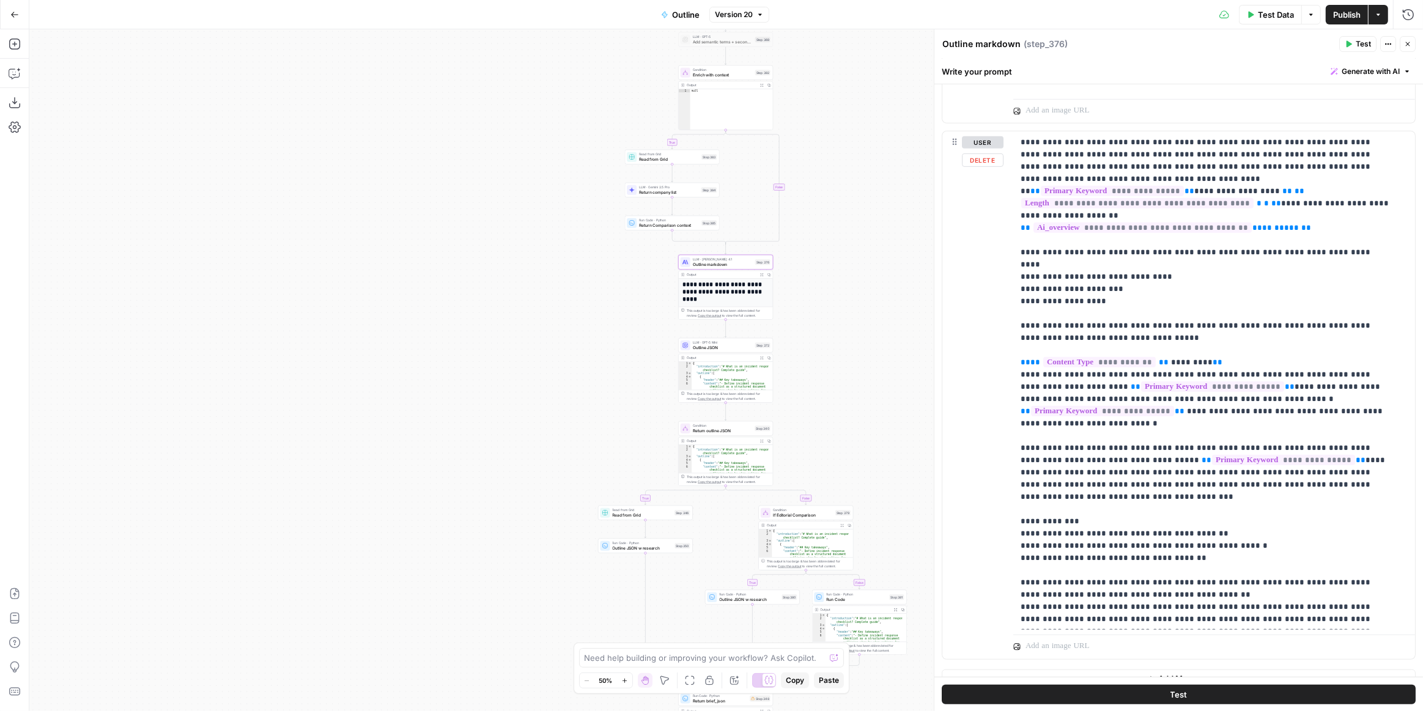
scroll to position [789, 0]
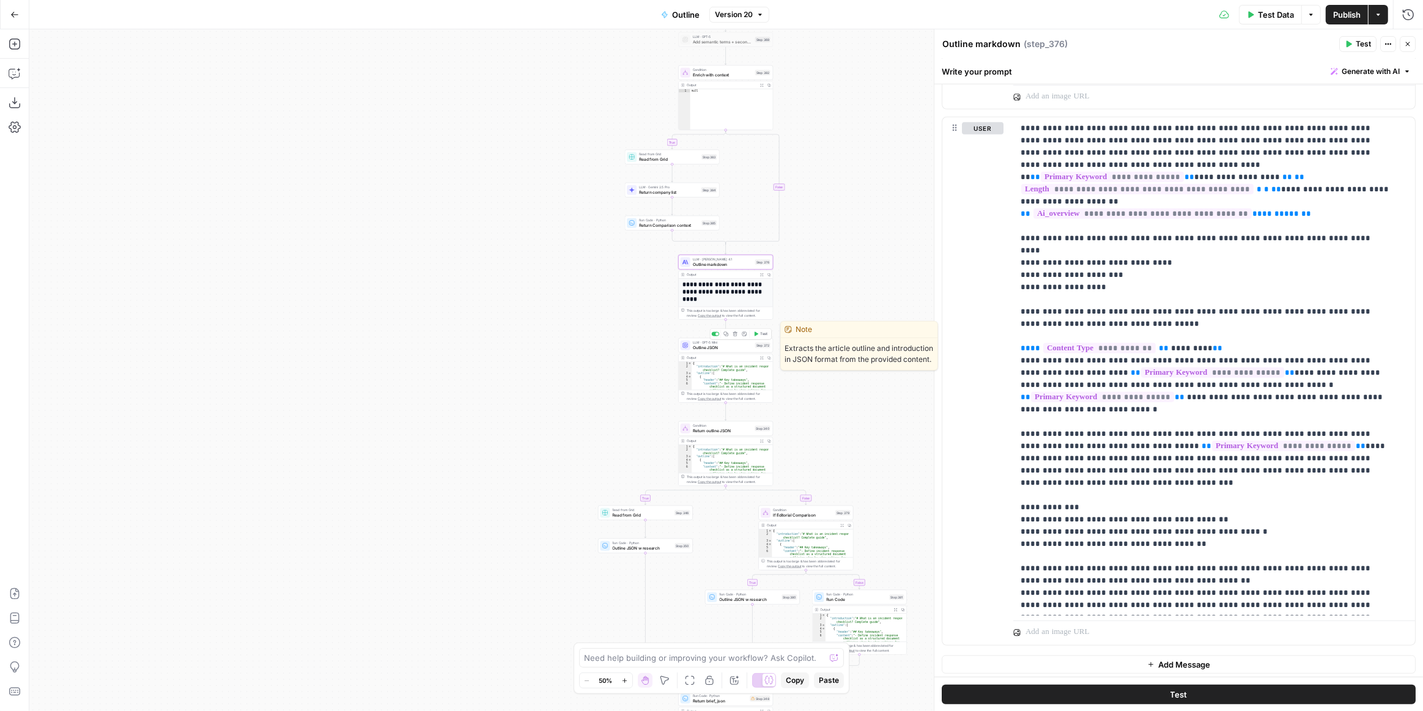
click at [738, 349] on span "Outline JSON" at bounding box center [723, 347] width 60 height 6
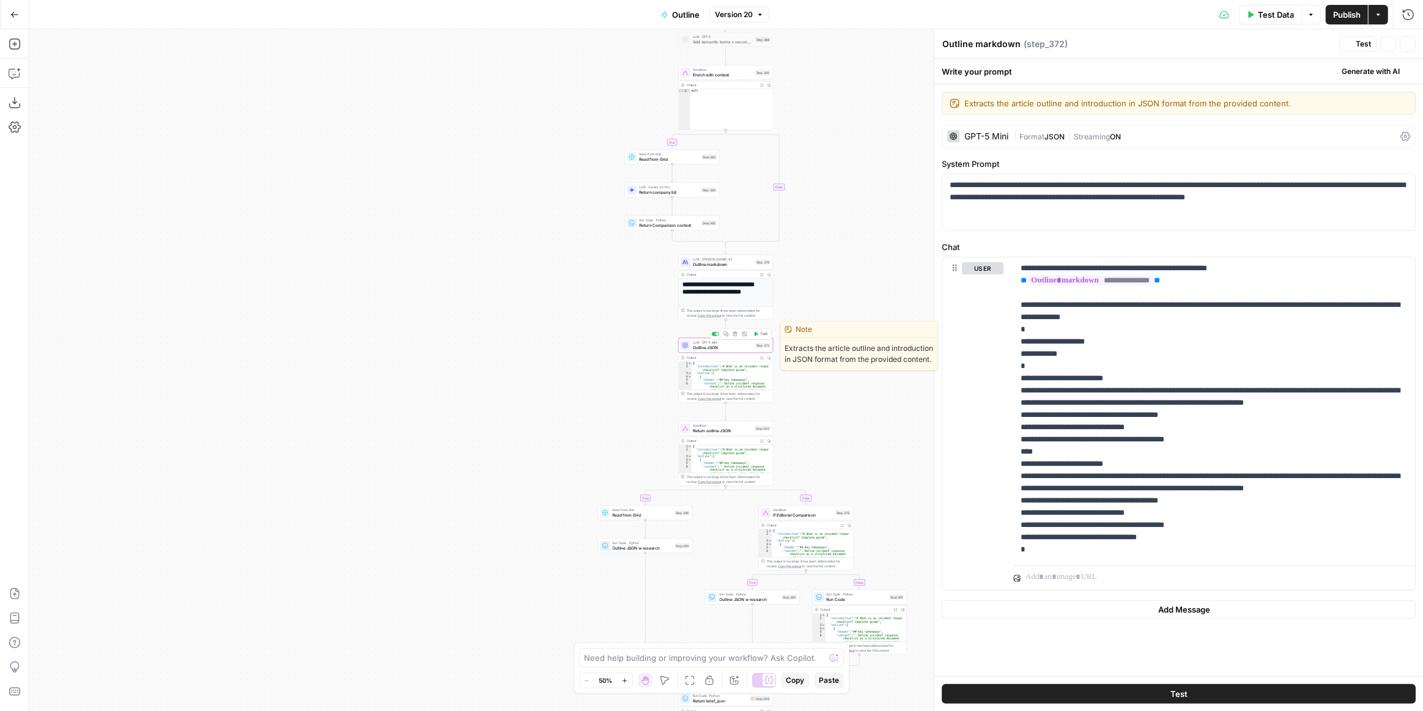
type textarea "Outline JSON"
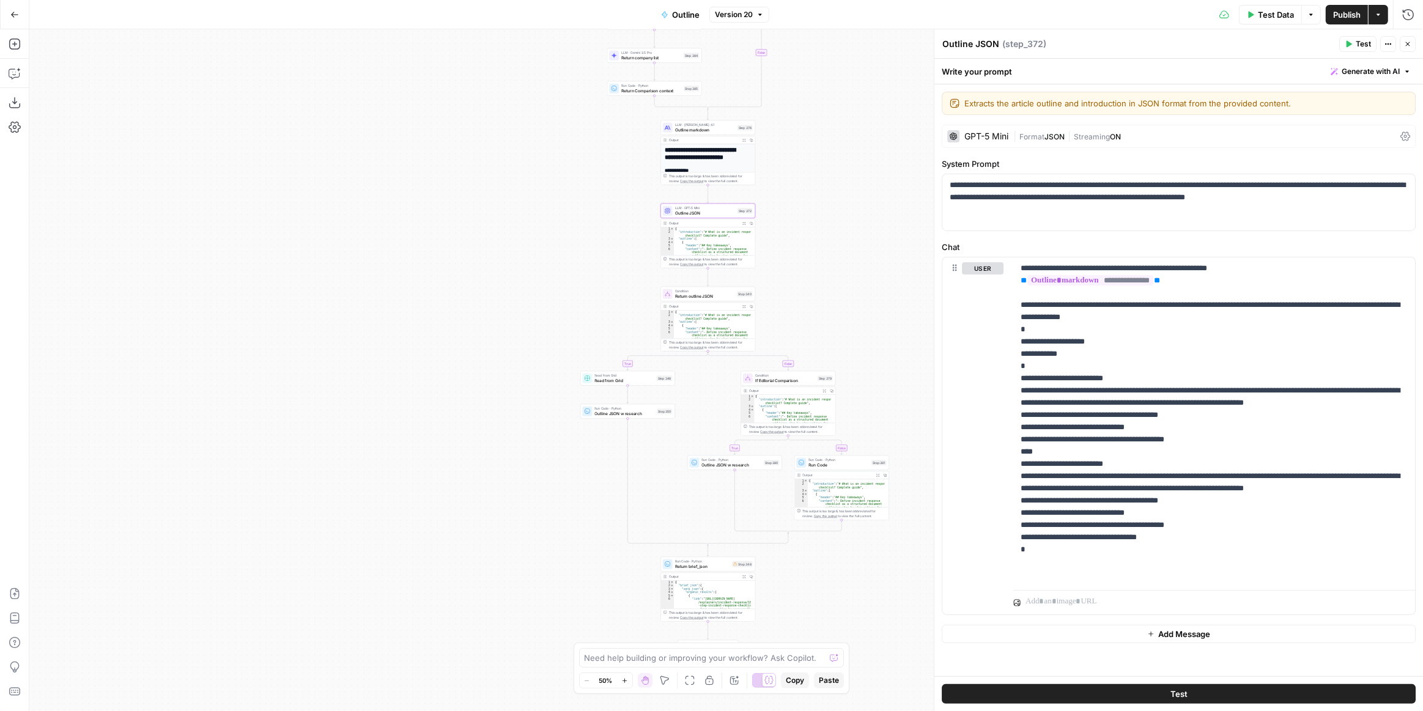
drag, startPoint x: 816, startPoint y: 440, endPoint x: 797, endPoint y: 304, distance: 137.1
click at [797, 304] on div "true true true false true false false false Workflow Input Settings Inputs LLM …" at bounding box center [726, 370] width 1394 height 682
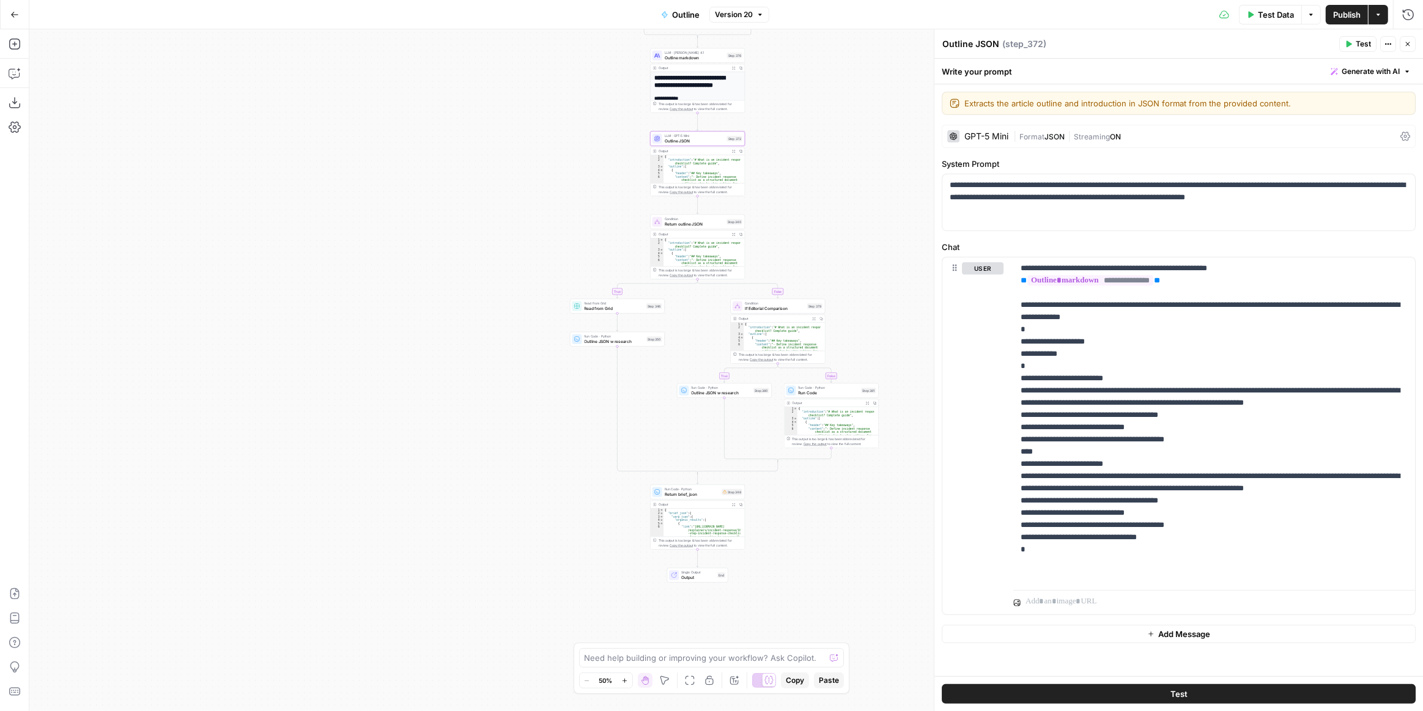
drag, startPoint x: 855, startPoint y: 582, endPoint x: 845, endPoint y: 515, distance: 68.0
click at [845, 515] on div "true true true false true false false false Workflow Input Settings Inputs LLM …" at bounding box center [726, 370] width 1394 height 682
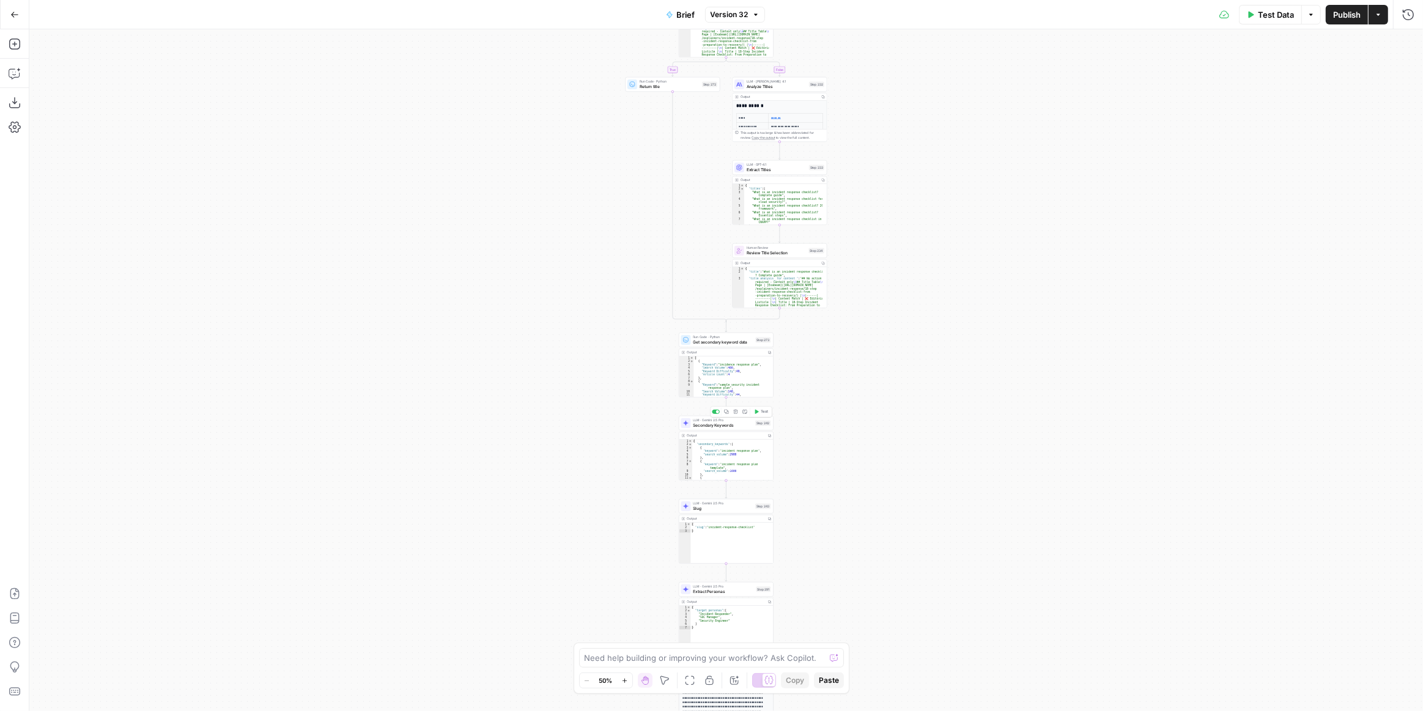
click at [745, 423] on span "Secondary Keywords" at bounding box center [723, 425] width 60 height 6
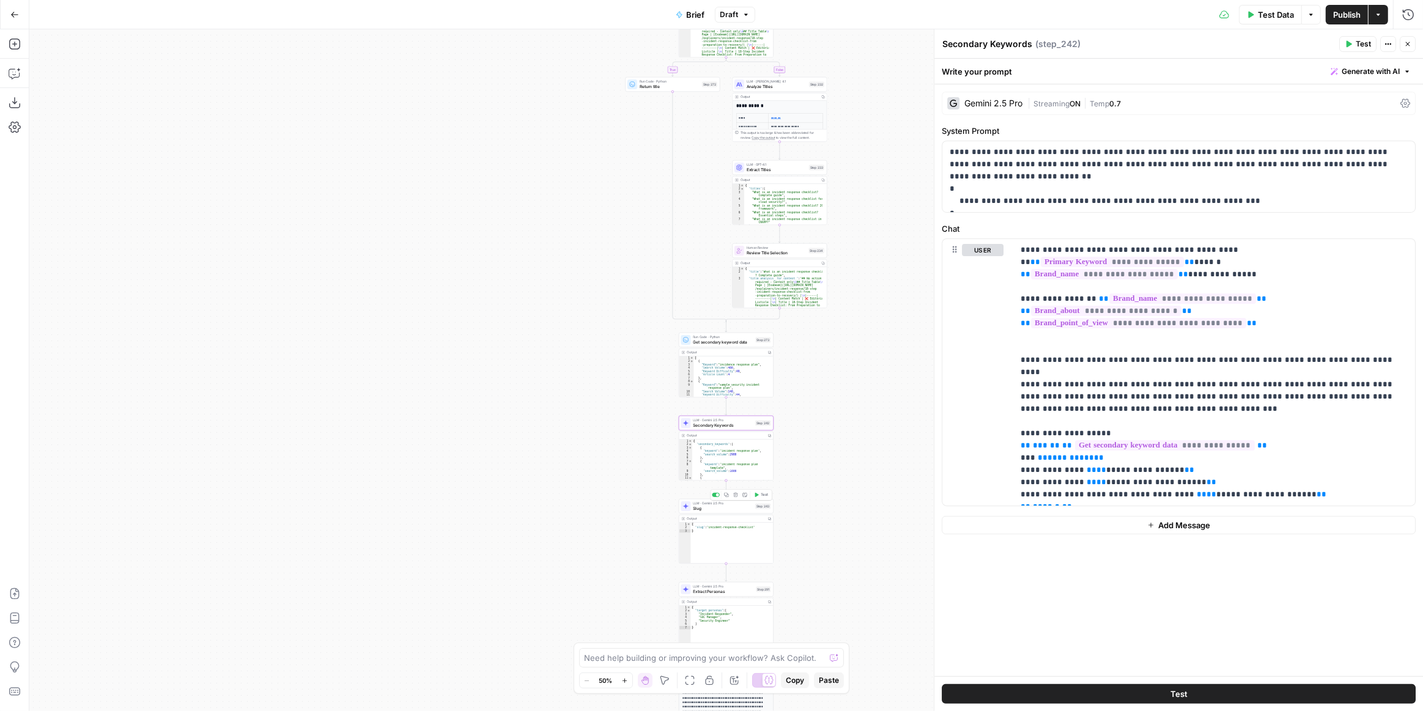
drag, startPoint x: 732, startPoint y: 508, endPoint x: 748, endPoint y: 585, distance: 78.2
click at [731, 509] on span "Slug" at bounding box center [723, 508] width 60 height 6
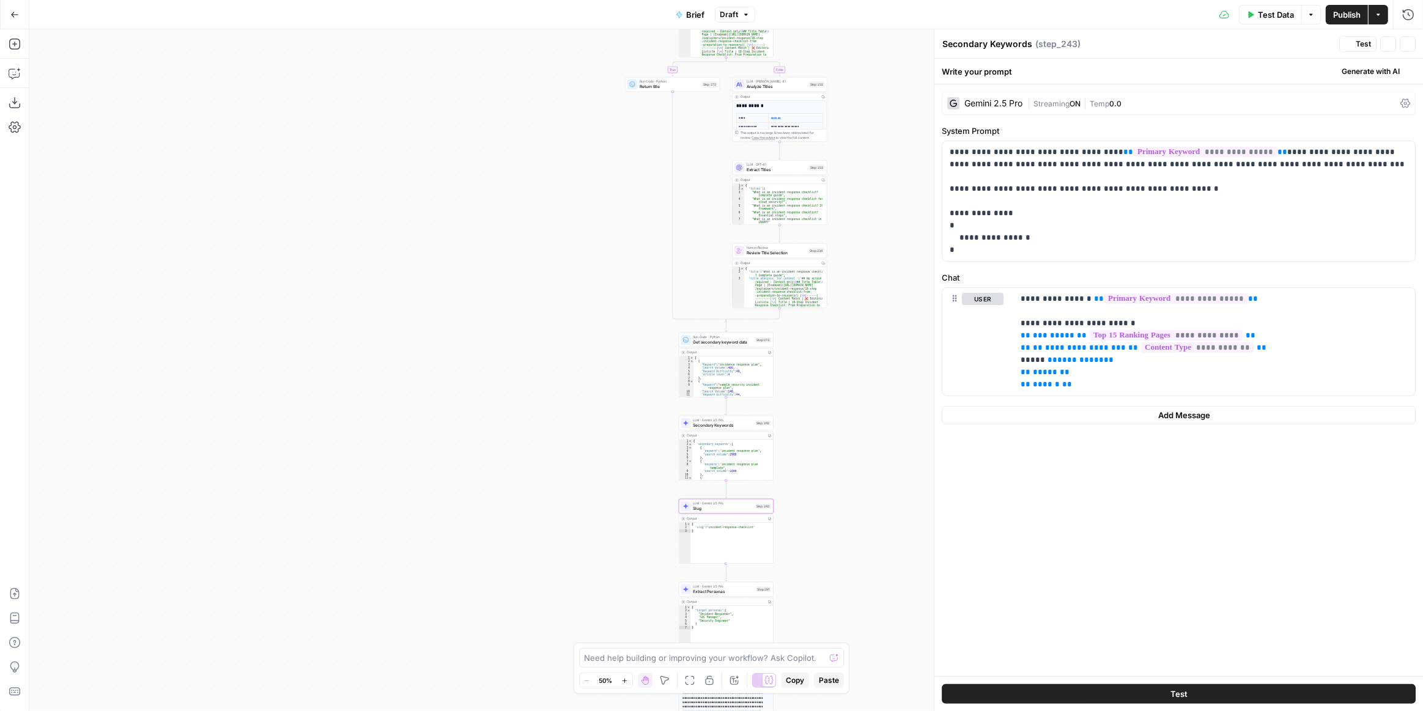
type textarea "Slug"
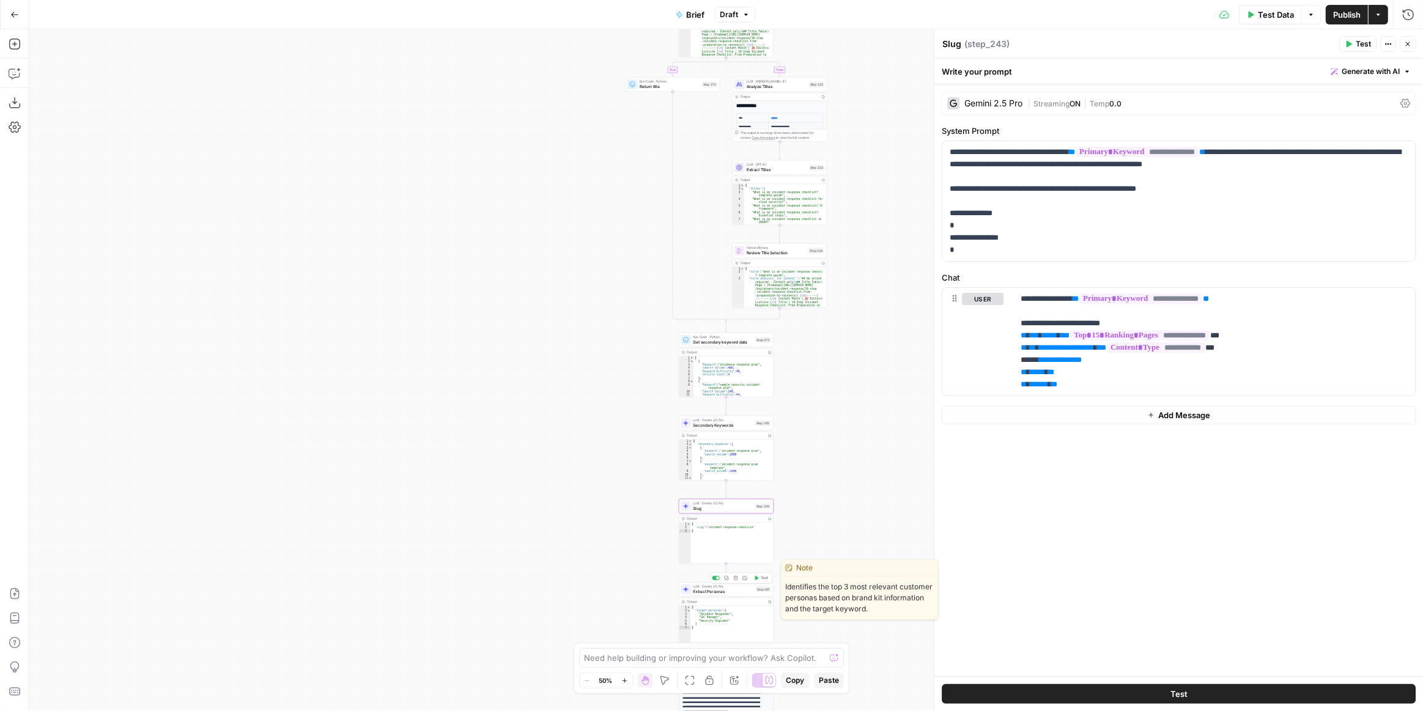
click at [734, 584] on span "LLM · Gemini 2.5 Pro" at bounding box center [723, 586] width 61 height 5
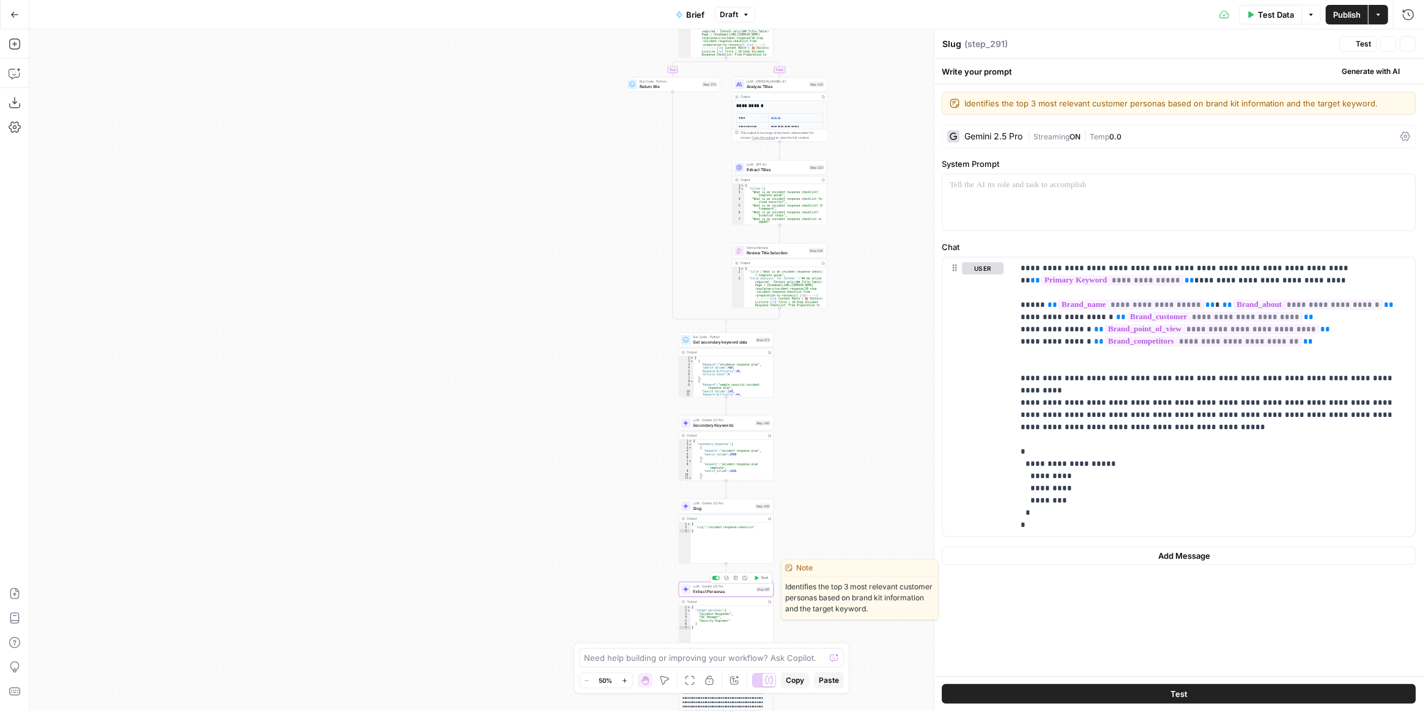
type textarea "Extract Personas"
click at [734, 424] on span "Secondary Keywords" at bounding box center [723, 425] width 60 height 6
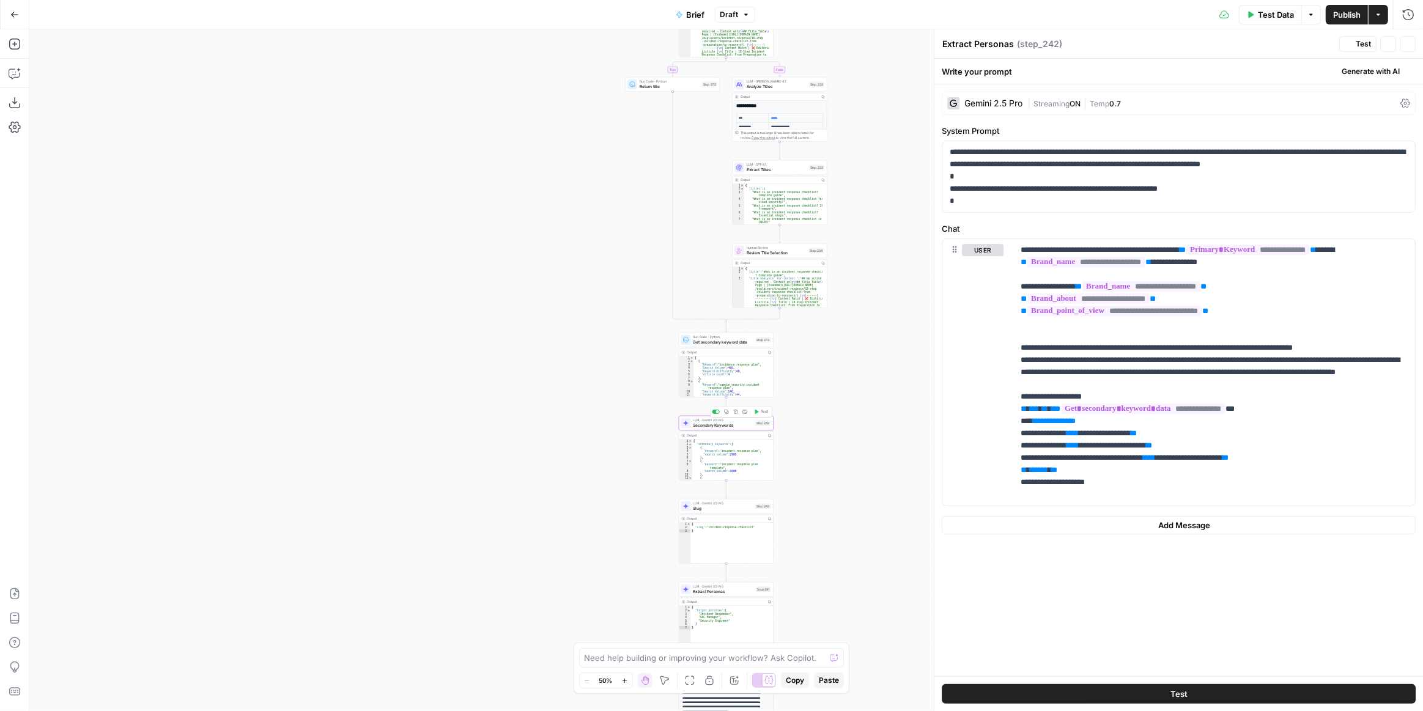
type textarea "Secondary Keywords"
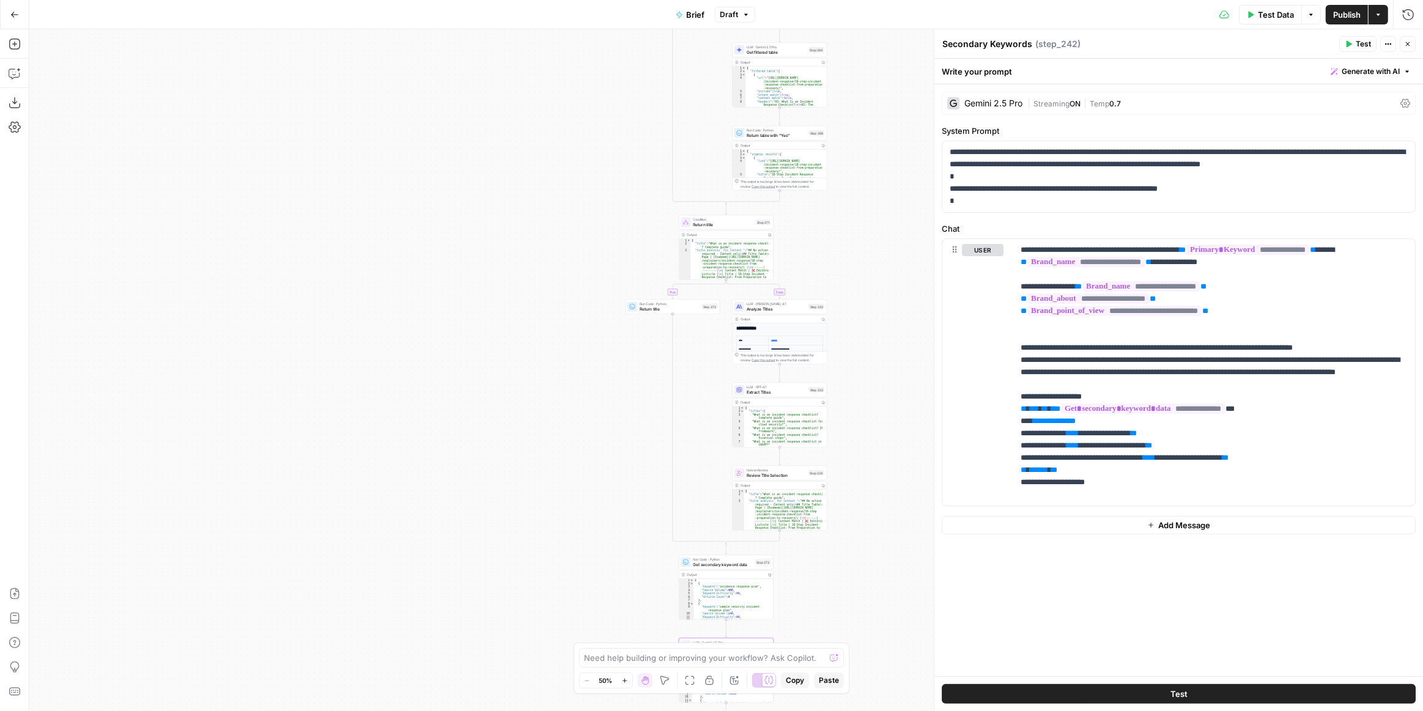
click at [577, 326] on div "true false false true false true false true false true false true Workflow Inpu…" at bounding box center [726, 370] width 1394 height 682
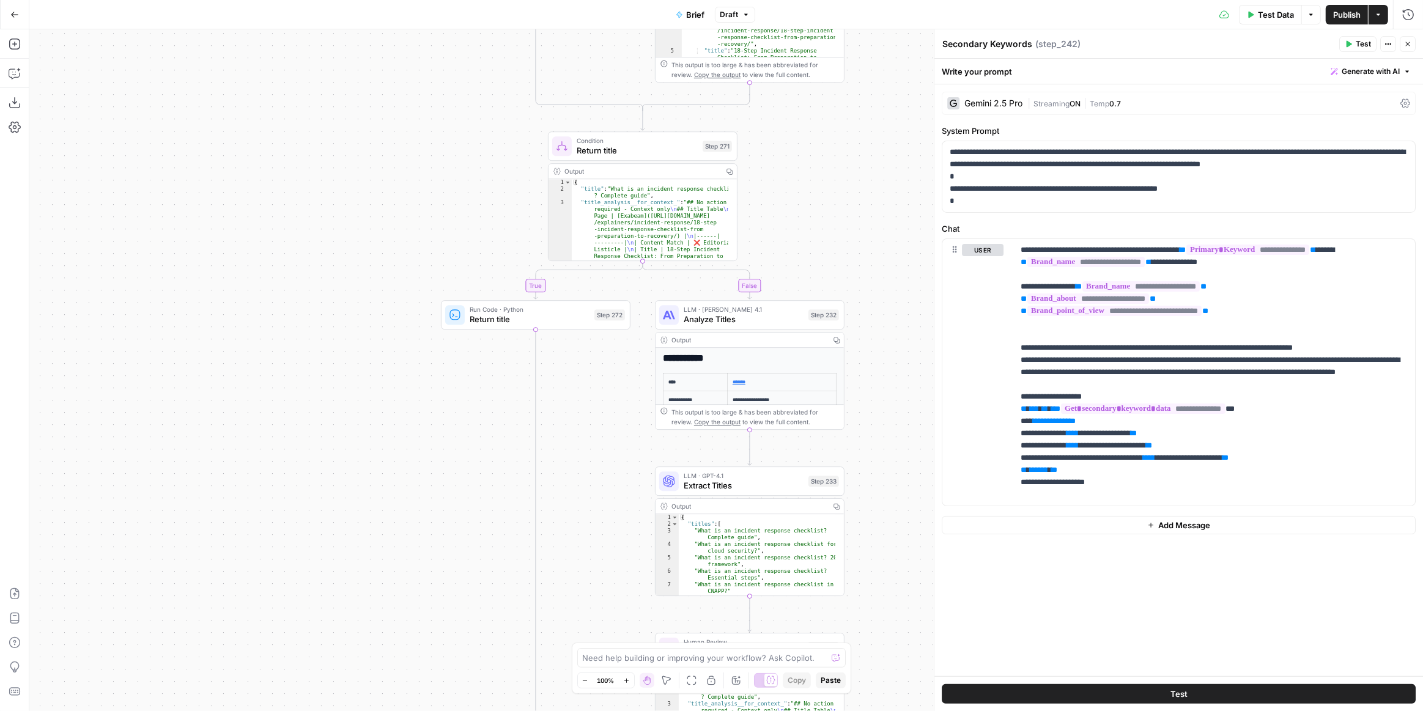
drag, startPoint x: 621, startPoint y: 416, endPoint x: 418, endPoint y: 438, distance: 204.1
click at [418, 438] on div "true false false true false true false true false true false true Workflow Inpu…" at bounding box center [726, 370] width 1394 height 682
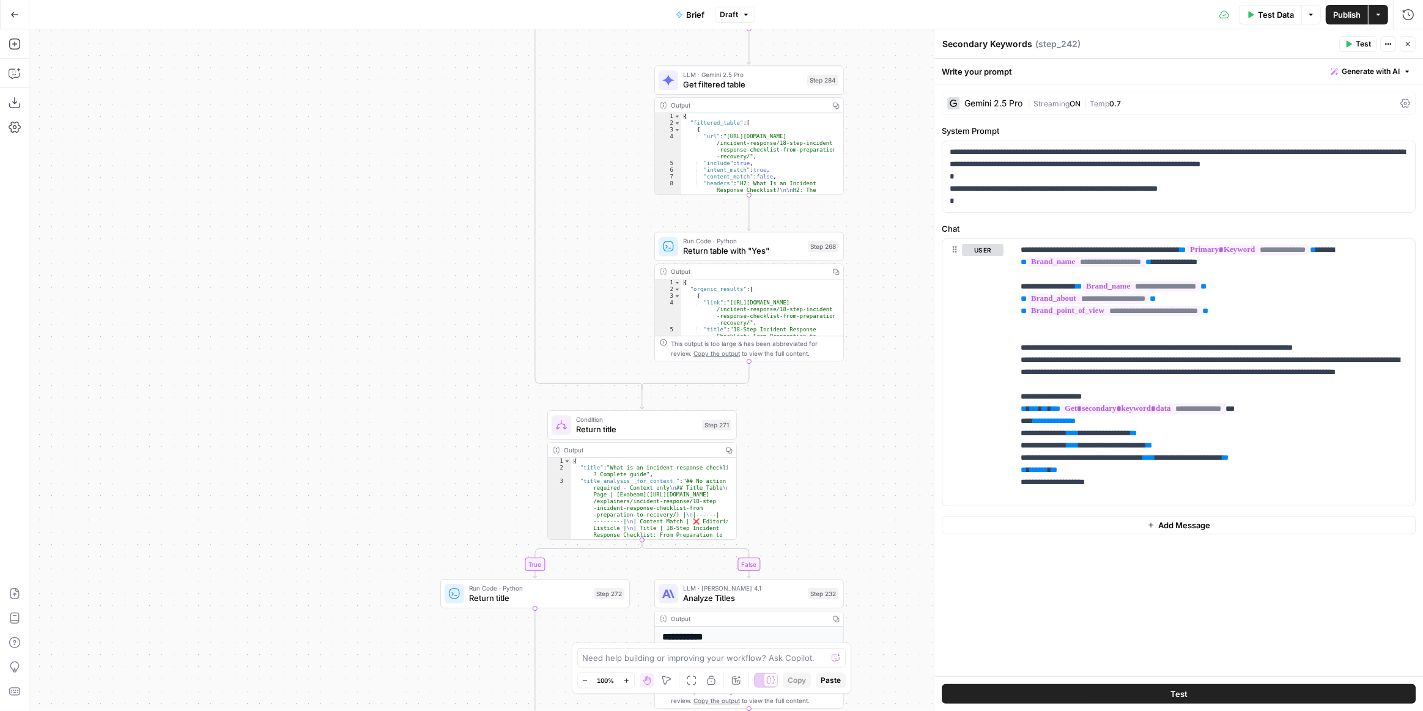
drag, startPoint x: 821, startPoint y: 274, endPoint x: 804, endPoint y: 625, distance: 351.4
click at [803, 633] on div "true false false true false true false true false true false true Workflow Inpu…" at bounding box center [726, 370] width 1394 height 682
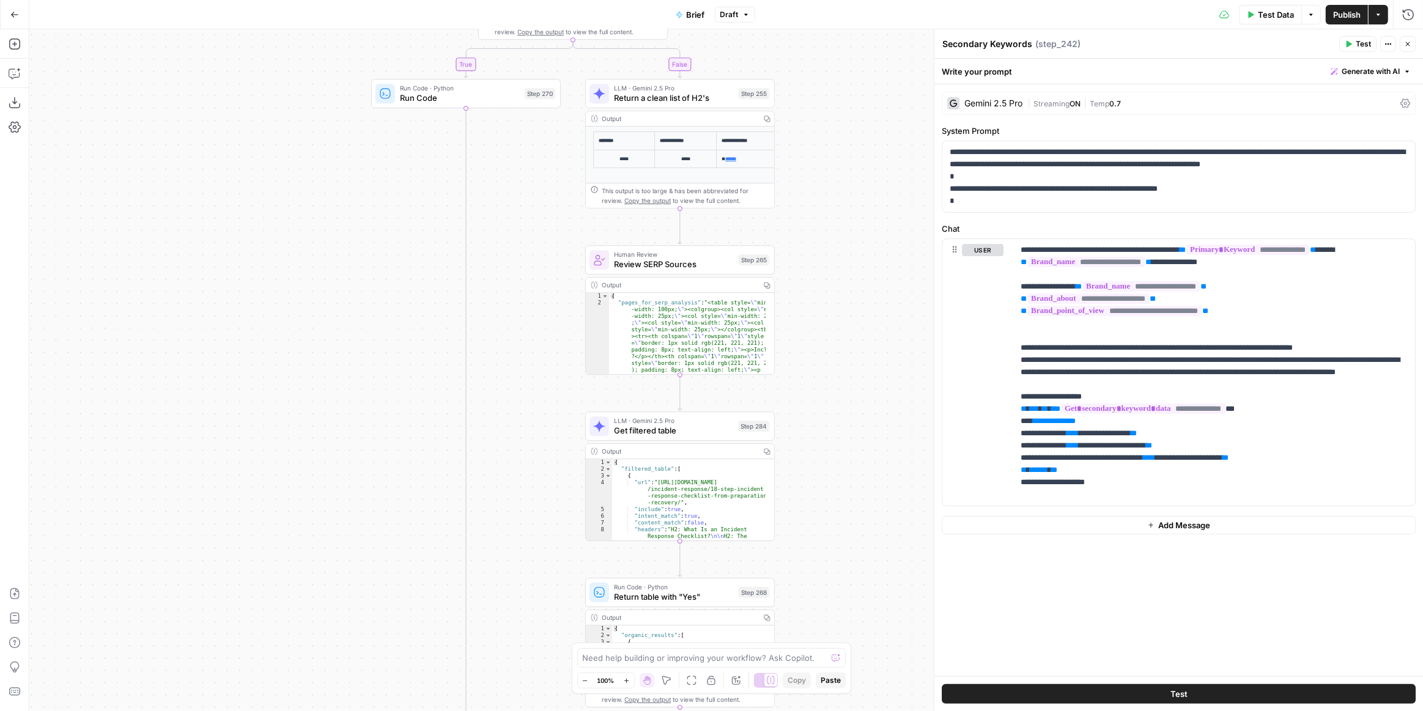
drag, startPoint x: 890, startPoint y: 265, endPoint x: 835, endPoint y: 629, distance: 367.9
click at [836, 627] on div "true false false true false true false true false true false true Workflow Inpu…" at bounding box center [726, 370] width 1394 height 682
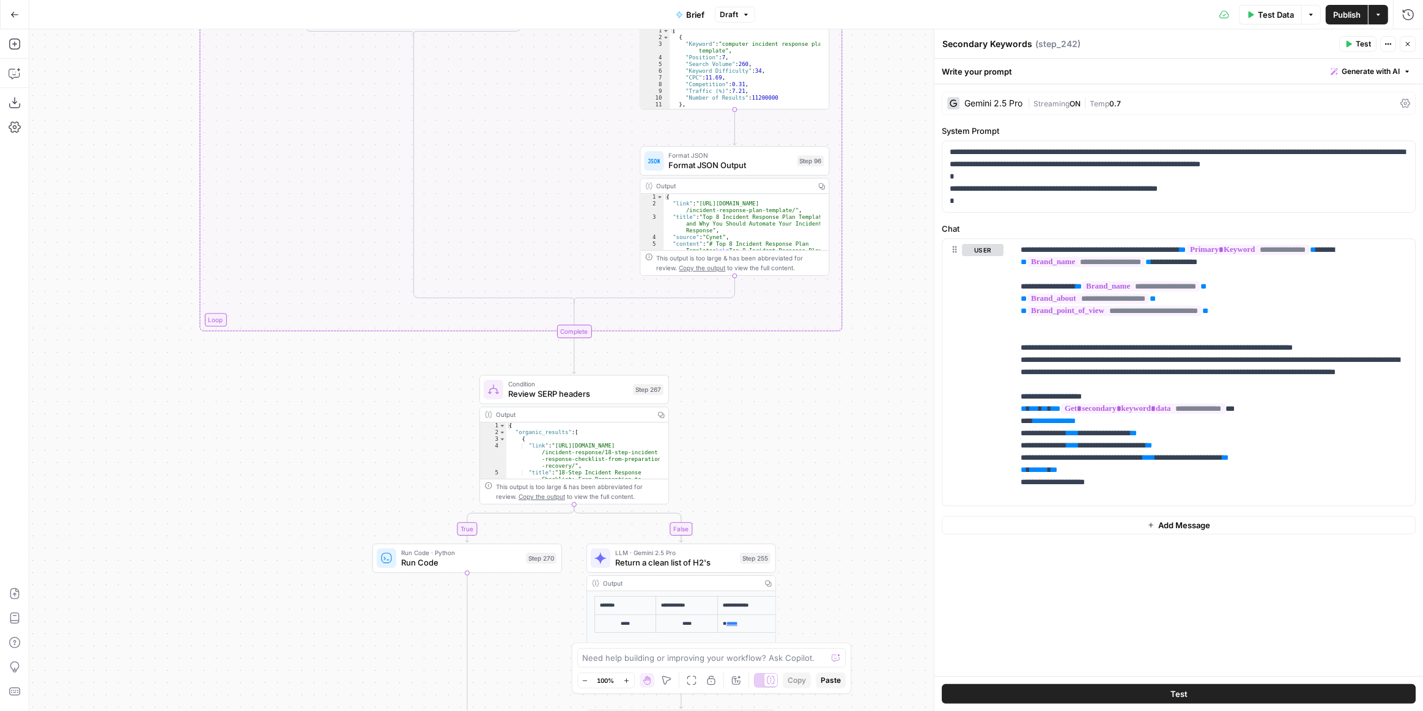
drag, startPoint x: 829, startPoint y: 279, endPoint x: 834, endPoint y: 551, distance: 272.2
click at [833, 587] on div "true false false true false true false true false true false true Workflow Inpu…" at bounding box center [726, 370] width 1394 height 682
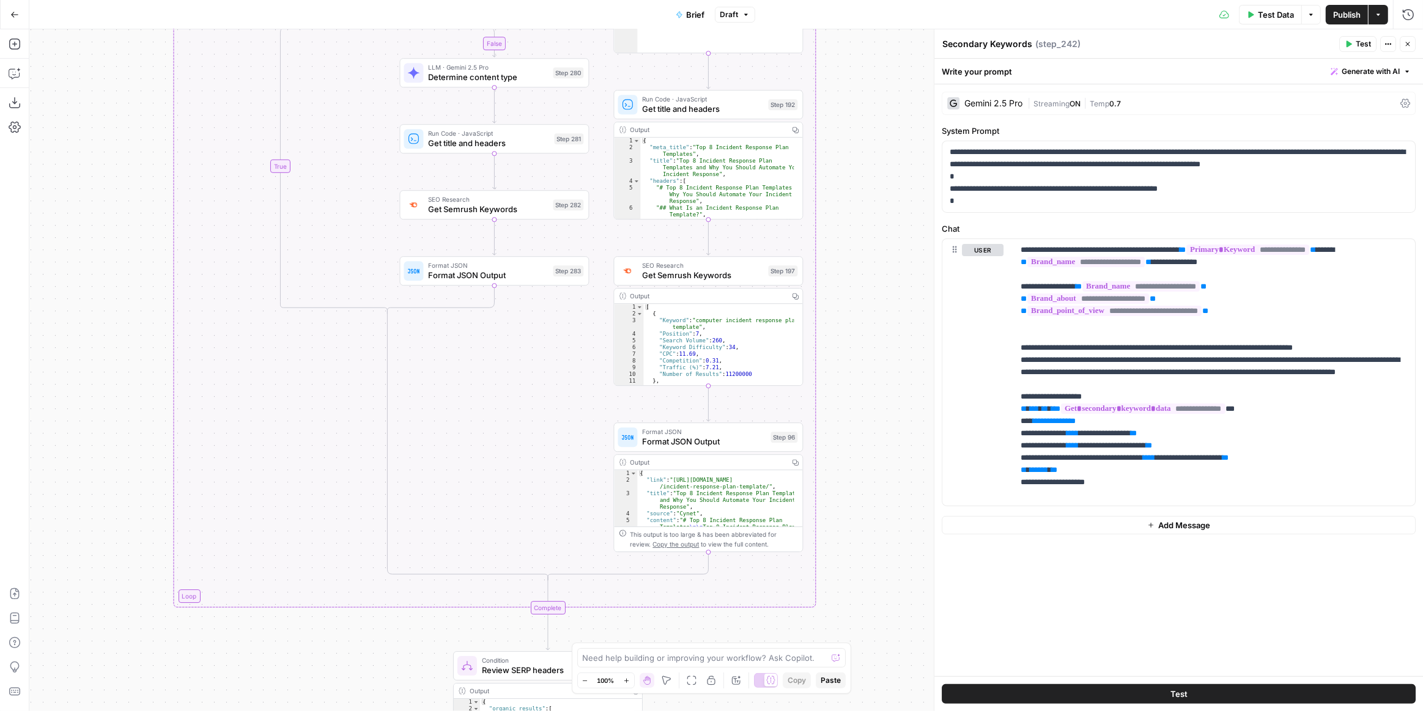
drag, startPoint x: 830, startPoint y: 412, endPoint x: 805, endPoint y: 591, distance: 180.3
click at [806, 595] on div "true false false true false true false true false true false true Workflow Inpu…" at bounding box center [726, 370] width 1394 height 682
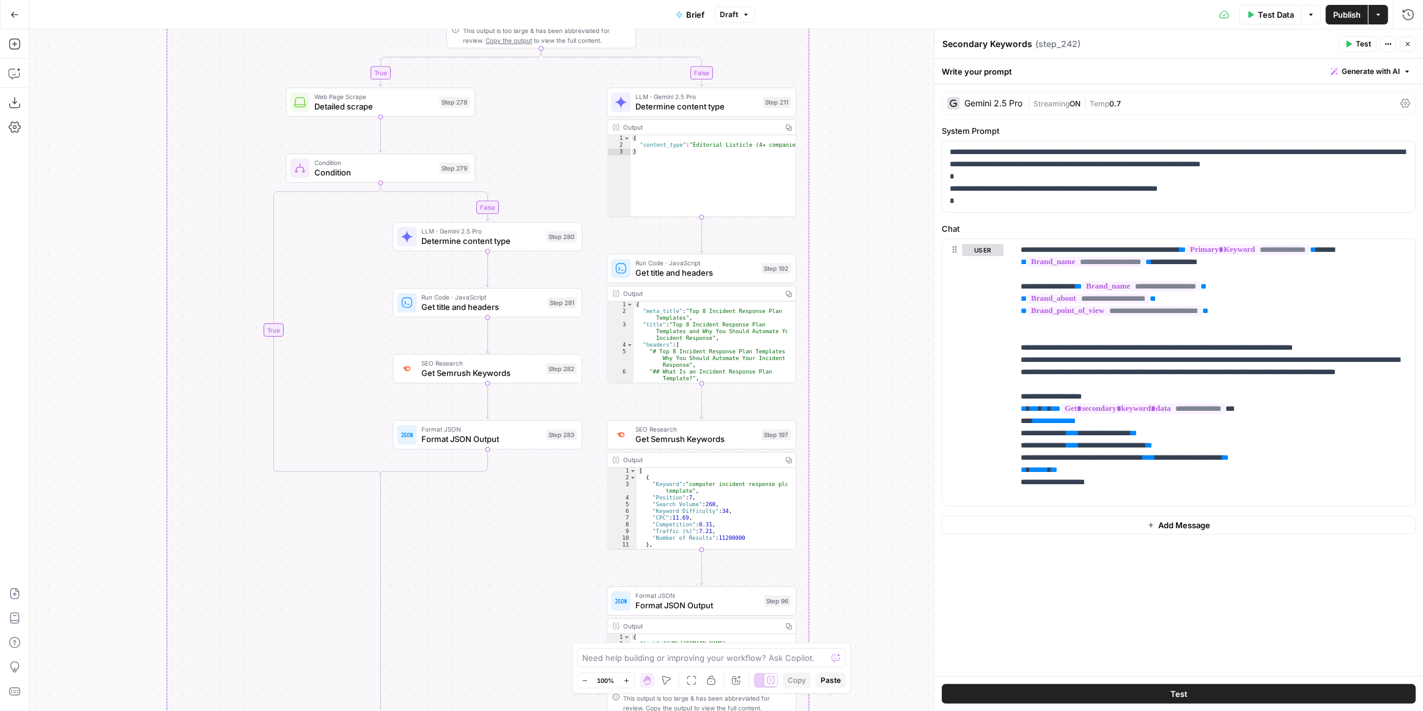
drag, startPoint x: 834, startPoint y: 313, endPoint x: 837, endPoint y: 534, distance: 220.8
click at [837, 534] on div "true false false true false true false true false true false true Workflow Inpu…" at bounding box center [726, 370] width 1394 height 682
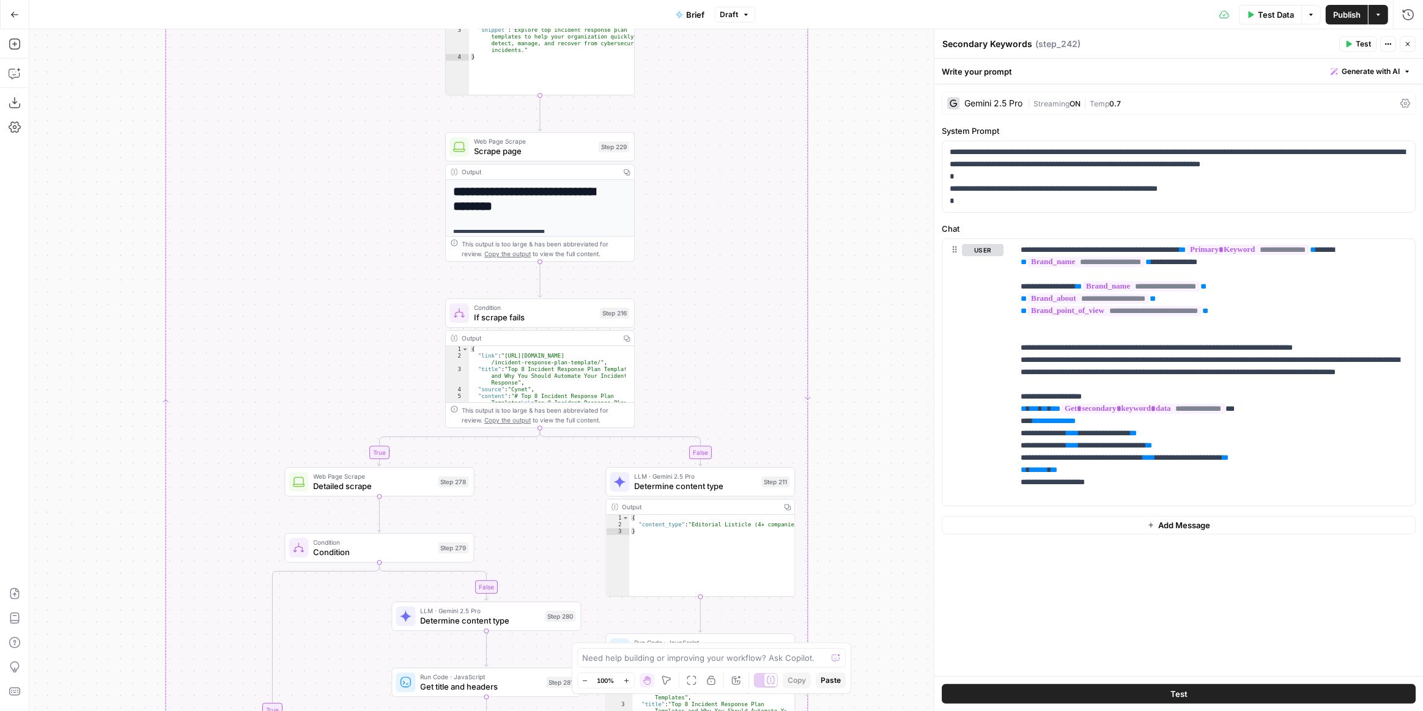
drag, startPoint x: 848, startPoint y: 297, endPoint x: 860, endPoint y: 583, distance: 286.4
click at [857, 622] on div "true false false true false true false true false true false true Workflow Inpu…" at bounding box center [726, 370] width 1394 height 682
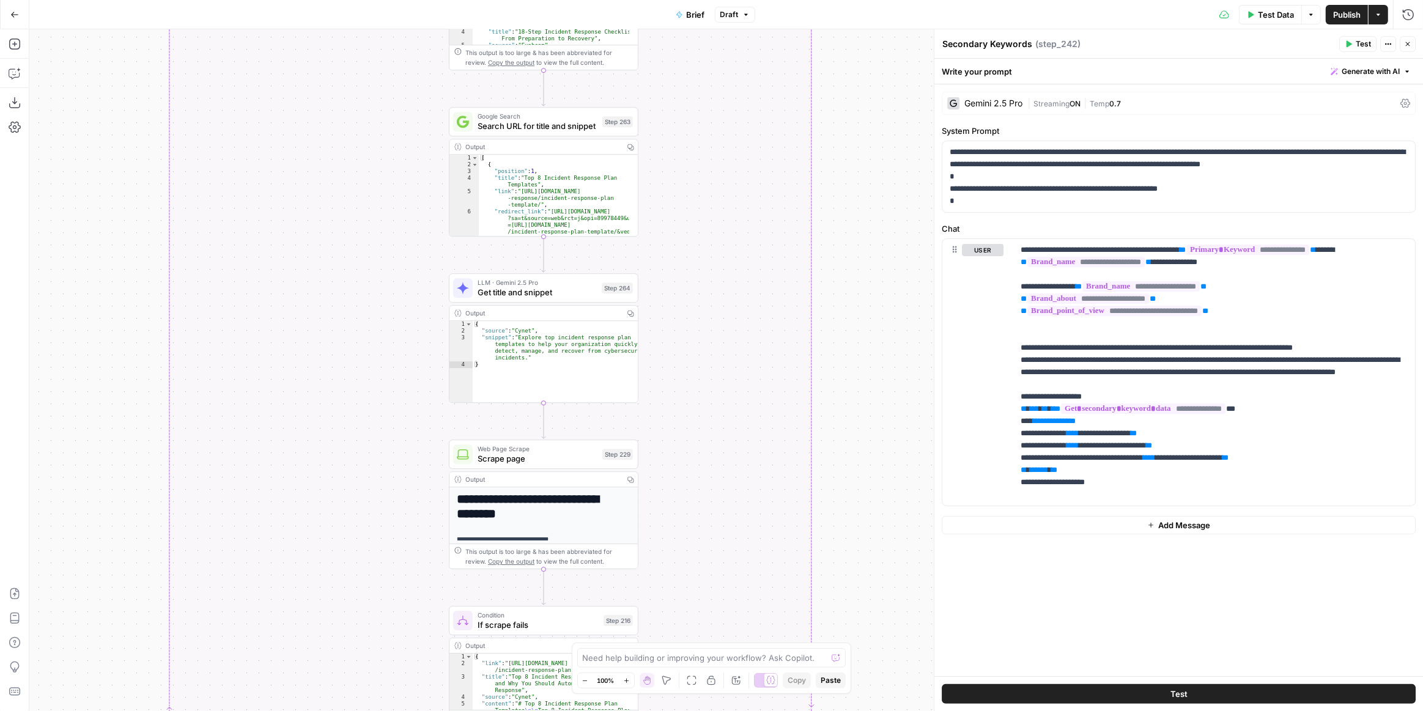
drag, startPoint x: 863, startPoint y: 401, endPoint x: 853, endPoint y: 583, distance: 183.1
click at [855, 623] on div "true false false true false true false true false true false true Workflow Inpu…" at bounding box center [726, 370] width 1394 height 682
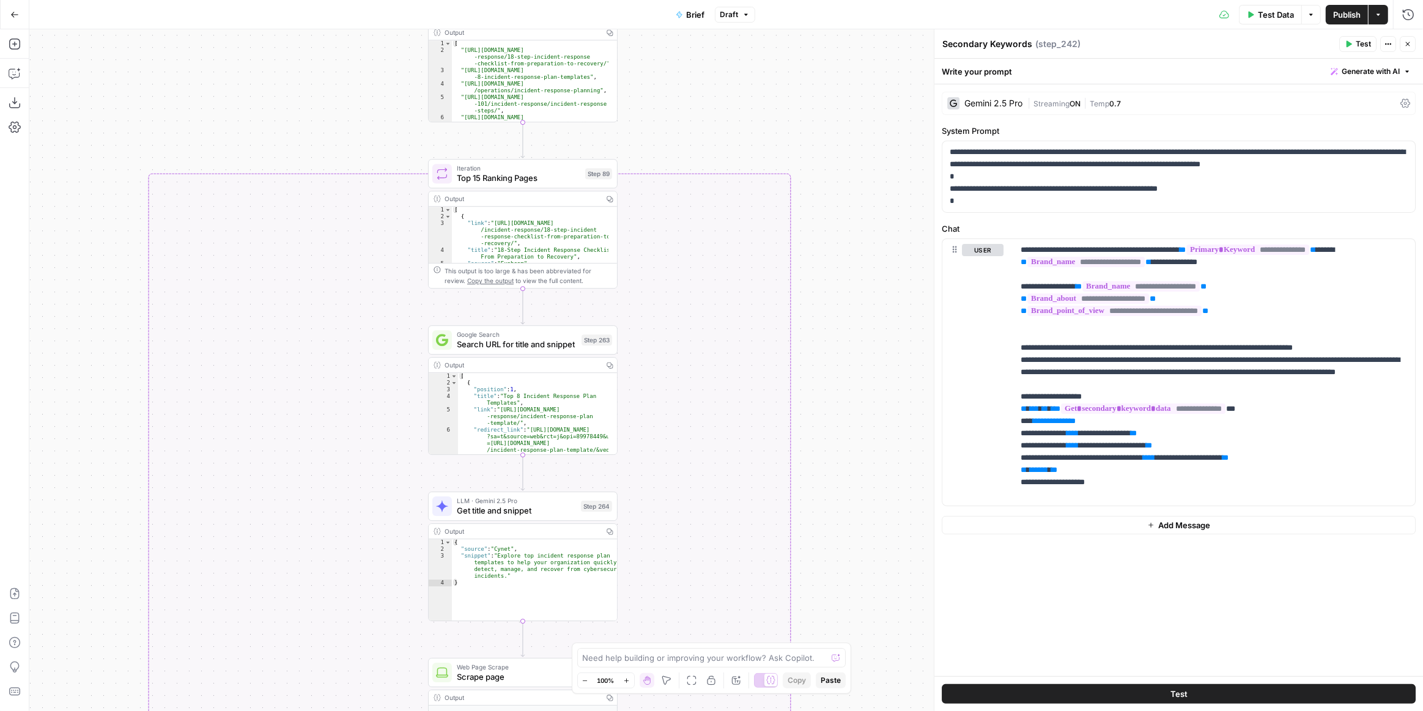
drag, startPoint x: 847, startPoint y: 426, endPoint x: 824, endPoint y: 563, distance: 138.3
click at [829, 607] on div "true false false true false true false true false true false true Workflow Inpu…" at bounding box center [726, 370] width 1394 height 682
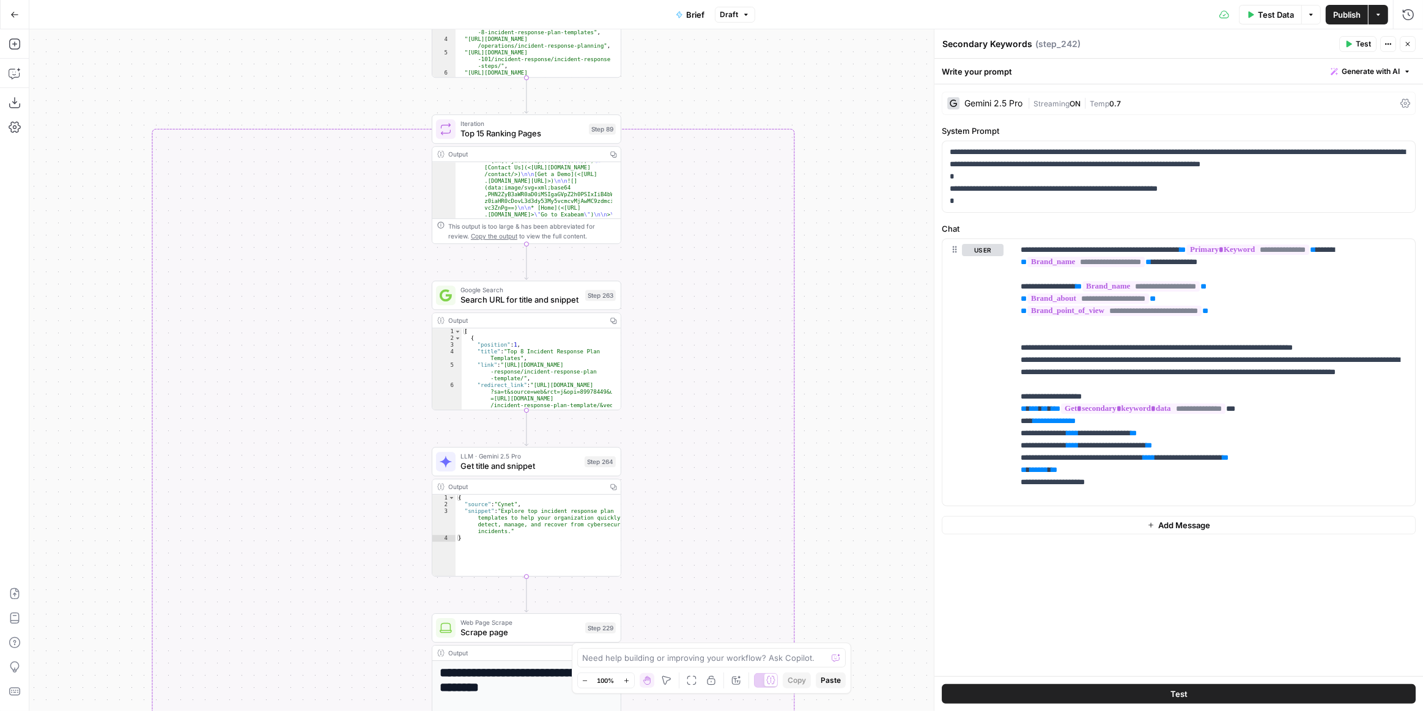
drag, startPoint x: 860, startPoint y: 415, endPoint x: 859, endPoint y: 229, distance: 185.9
click at [859, 229] on div "true false false true false true false true false true false true Workflow Inpu…" at bounding box center [726, 370] width 1394 height 682
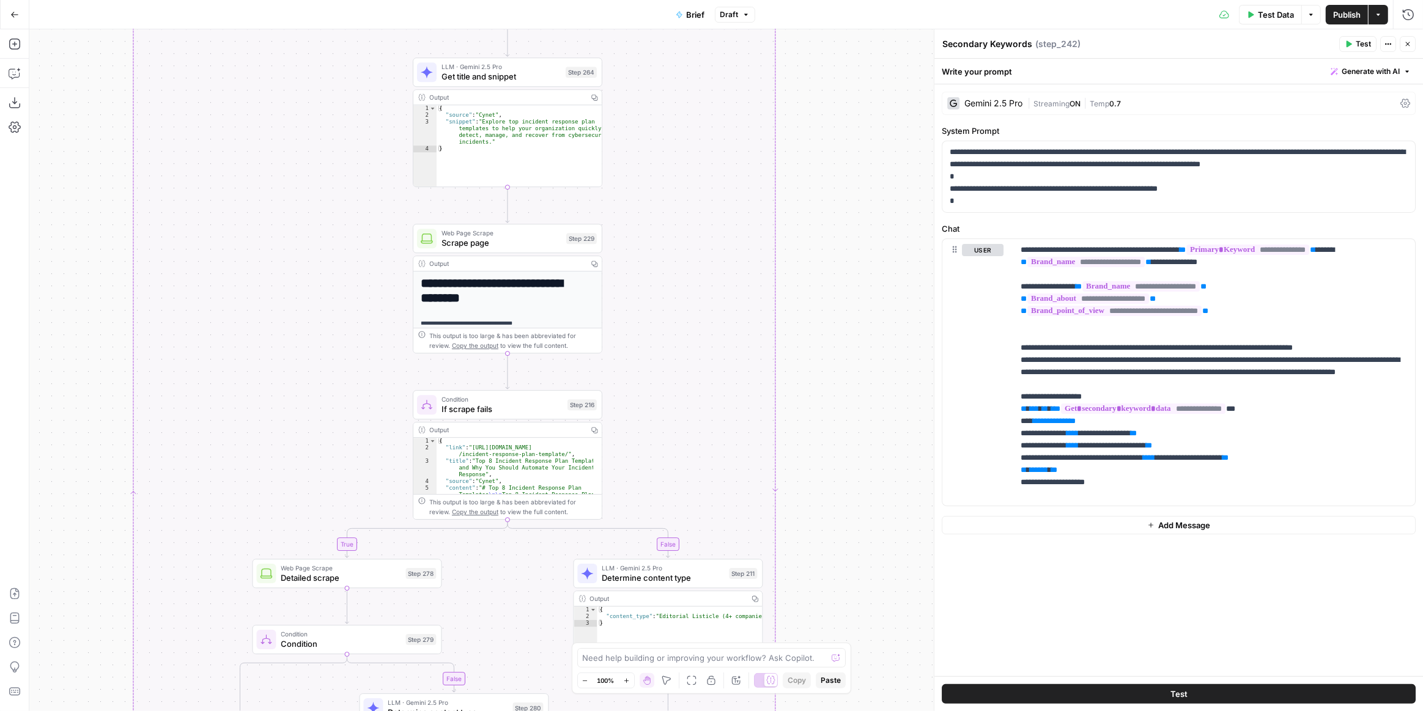
drag, startPoint x: 854, startPoint y: 404, endPoint x: 834, endPoint y: 195, distance: 209.5
click at [834, 195] on div "true false false true false true false true false true false true Workflow Inpu…" at bounding box center [726, 370] width 1394 height 682
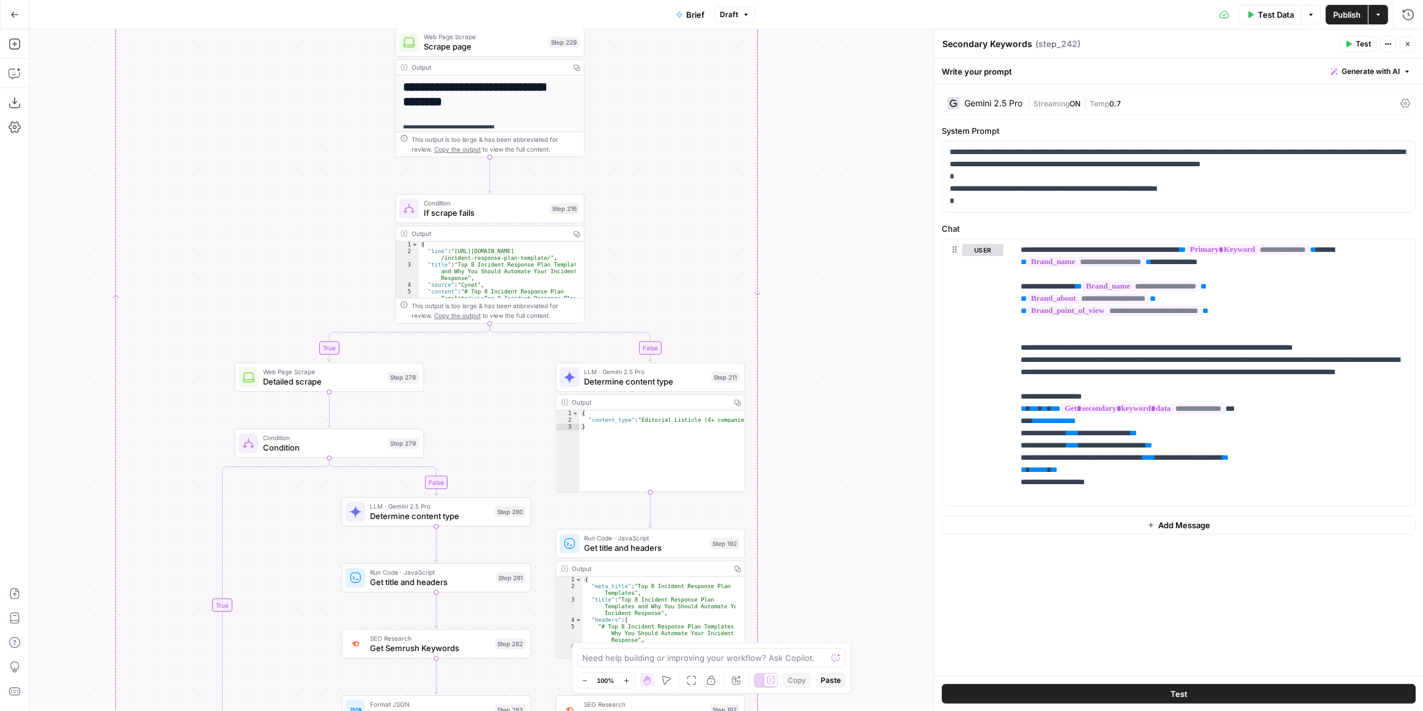
drag, startPoint x: 834, startPoint y: 371, endPoint x: 829, endPoint y: 250, distance: 121.2
click at [829, 250] on div "true false false true false true false true false true false true Workflow Inpu…" at bounding box center [726, 370] width 1394 height 682
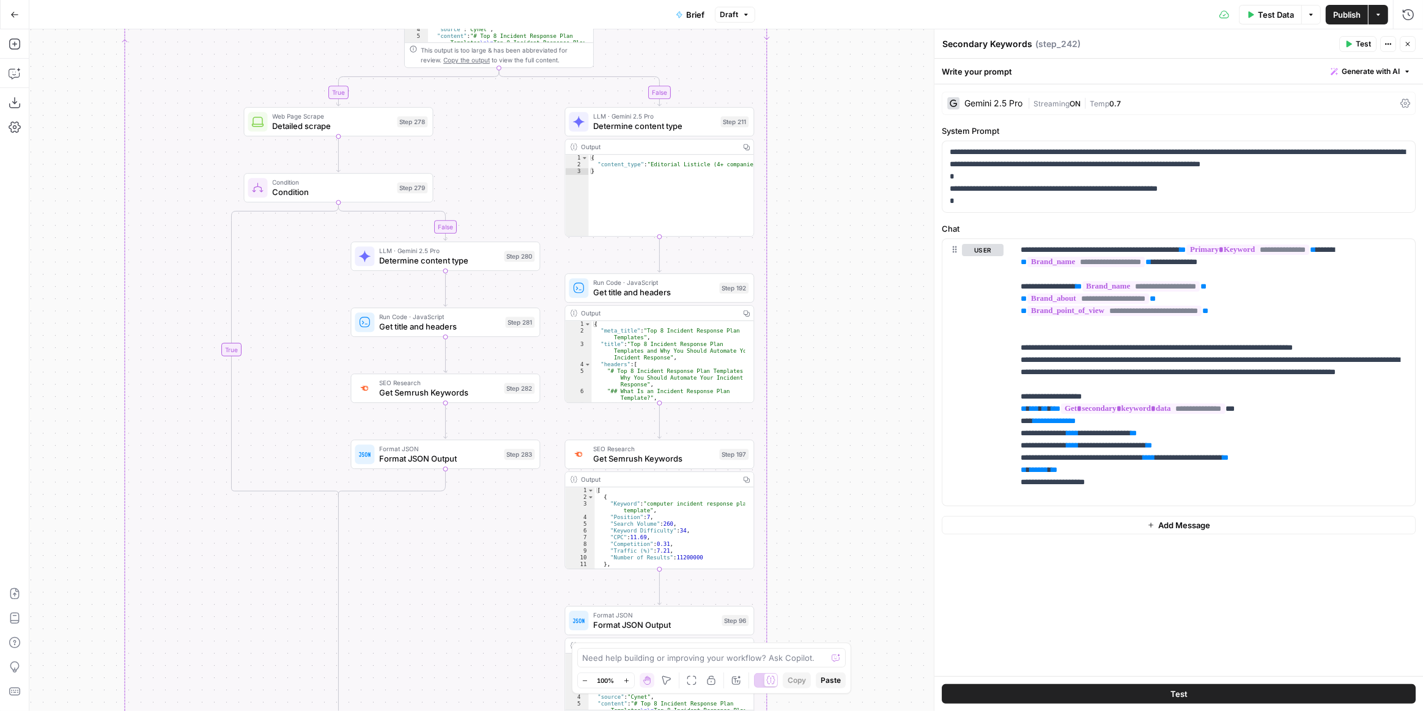
drag, startPoint x: 826, startPoint y: 416, endPoint x: 836, endPoint y: 168, distance: 247.9
click at [836, 168] on div "true false false true false true false true false true false true Workflow Inpu…" at bounding box center [726, 370] width 1394 height 682
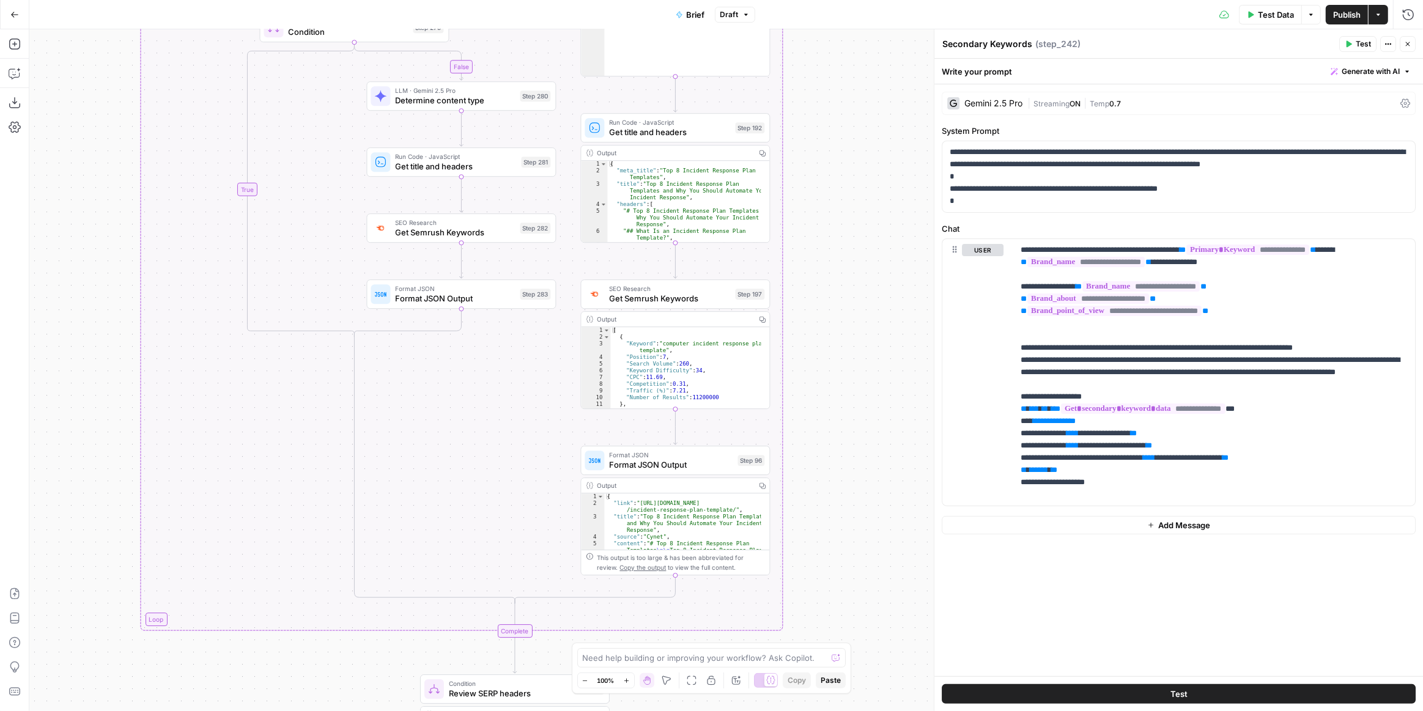
drag, startPoint x: 816, startPoint y: 344, endPoint x: 819, endPoint y: 199, distance: 145.0
click at [832, 182] on div "true false false true false true false true false true false true Workflow Inpu…" at bounding box center [726, 370] width 1394 height 682
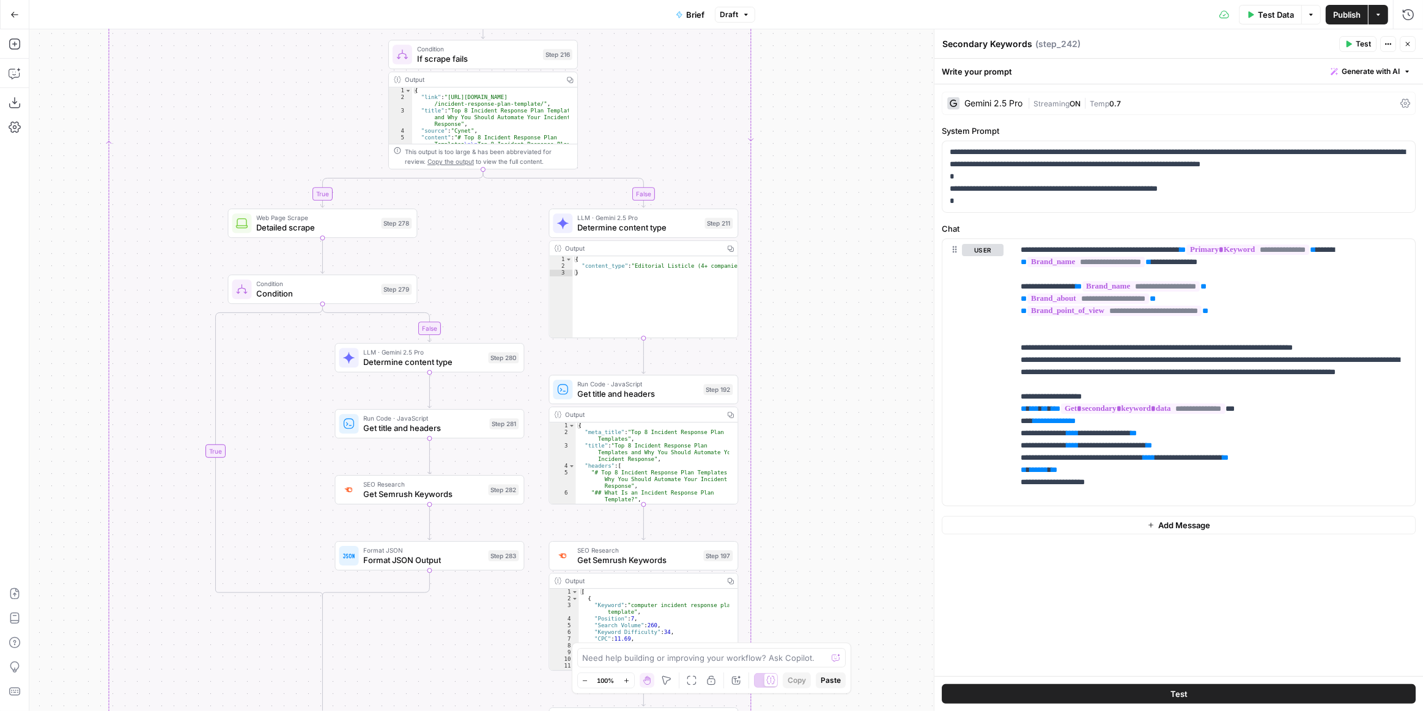
drag, startPoint x: 846, startPoint y: 304, endPoint x: 814, endPoint y: 537, distance: 235.2
click at [819, 544] on div "true false false true false true false true false true false true Workflow Inpu…" at bounding box center [726, 370] width 1394 height 682
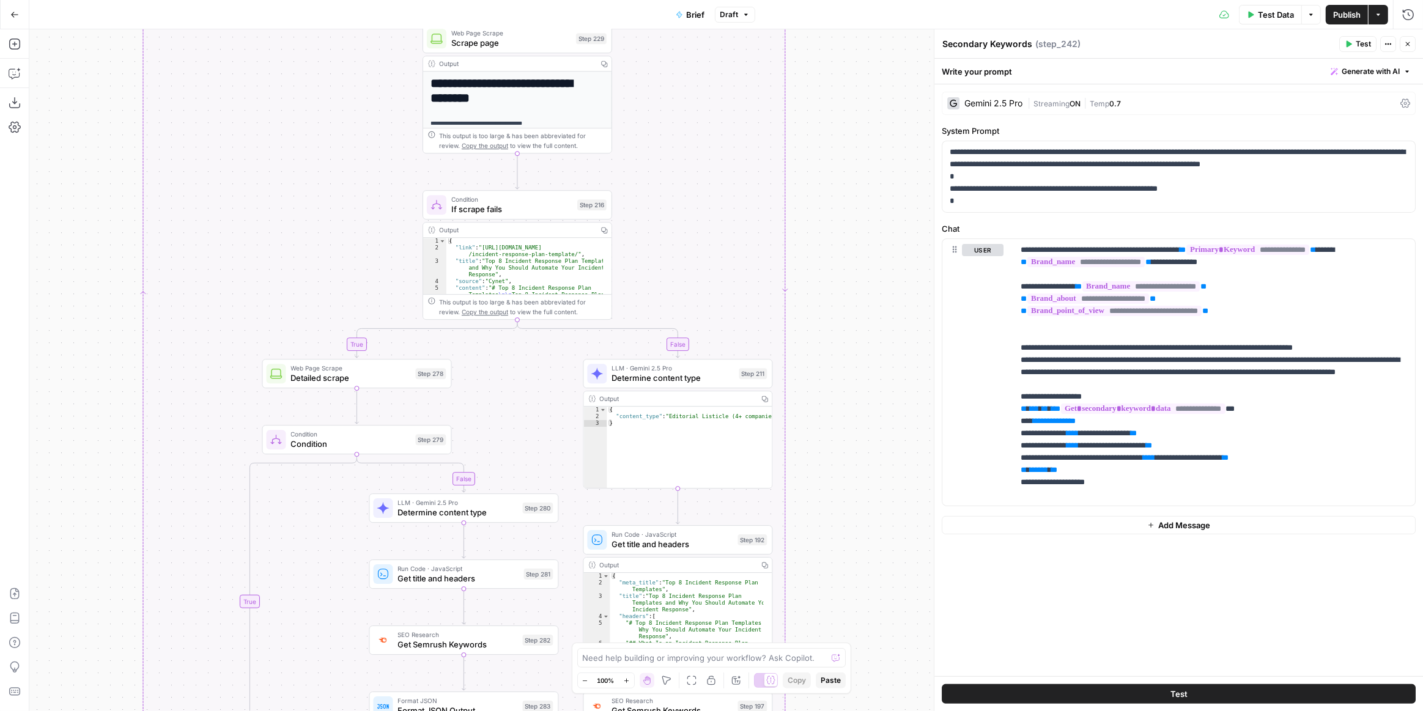
drag, startPoint x: 819, startPoint y: 361, endPoint x: 841, endPoint y: 292, distance: 73.3
click at [842, 294] on div "true false false true false true false true false true false true Workflow Inpu…" at bounding box center [726, 370] width 1394 height 682
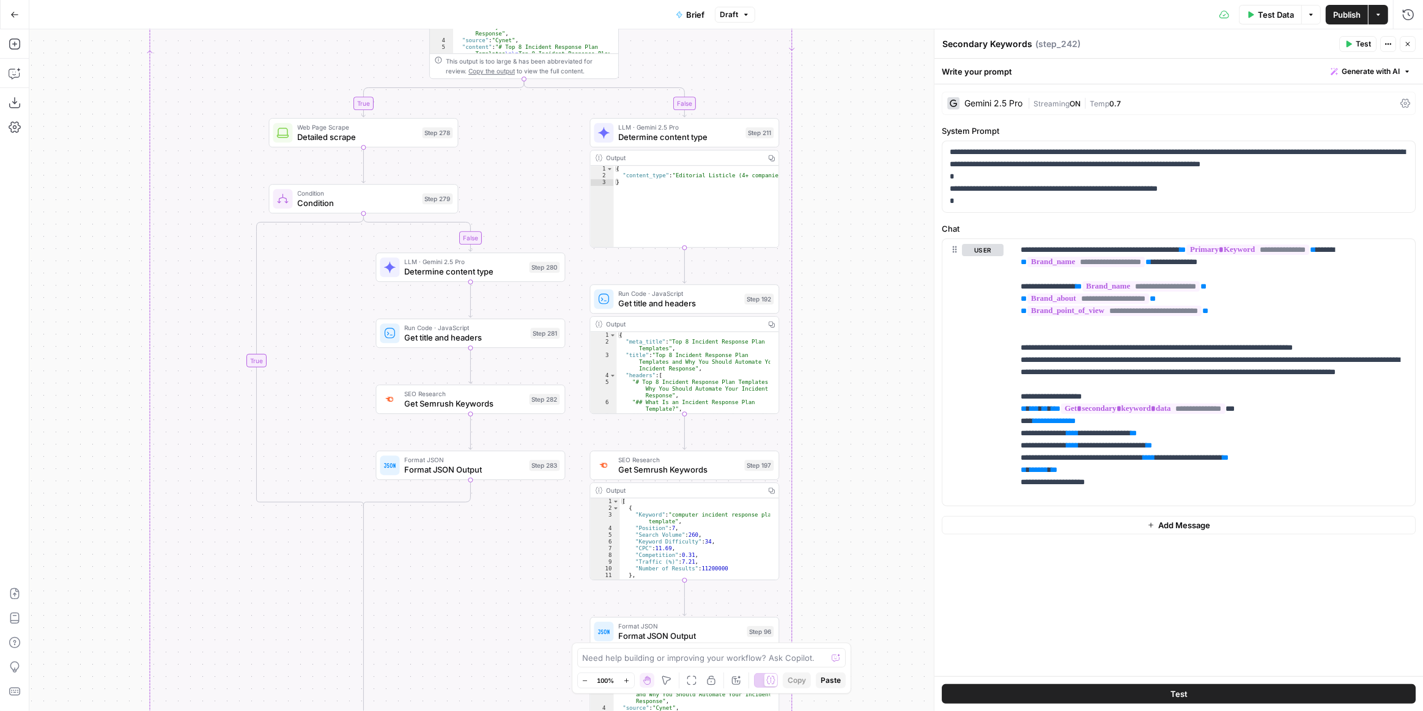
drag, startPoint x: 835, startPoint y: 346, endPoint x: 829, endPoint y: 167, distance: 179.3
click at [829, 167] on div "true false false true false true false true false true false true Workflow Inpu…" at bounding box center [726, 370] width 1394 height 682
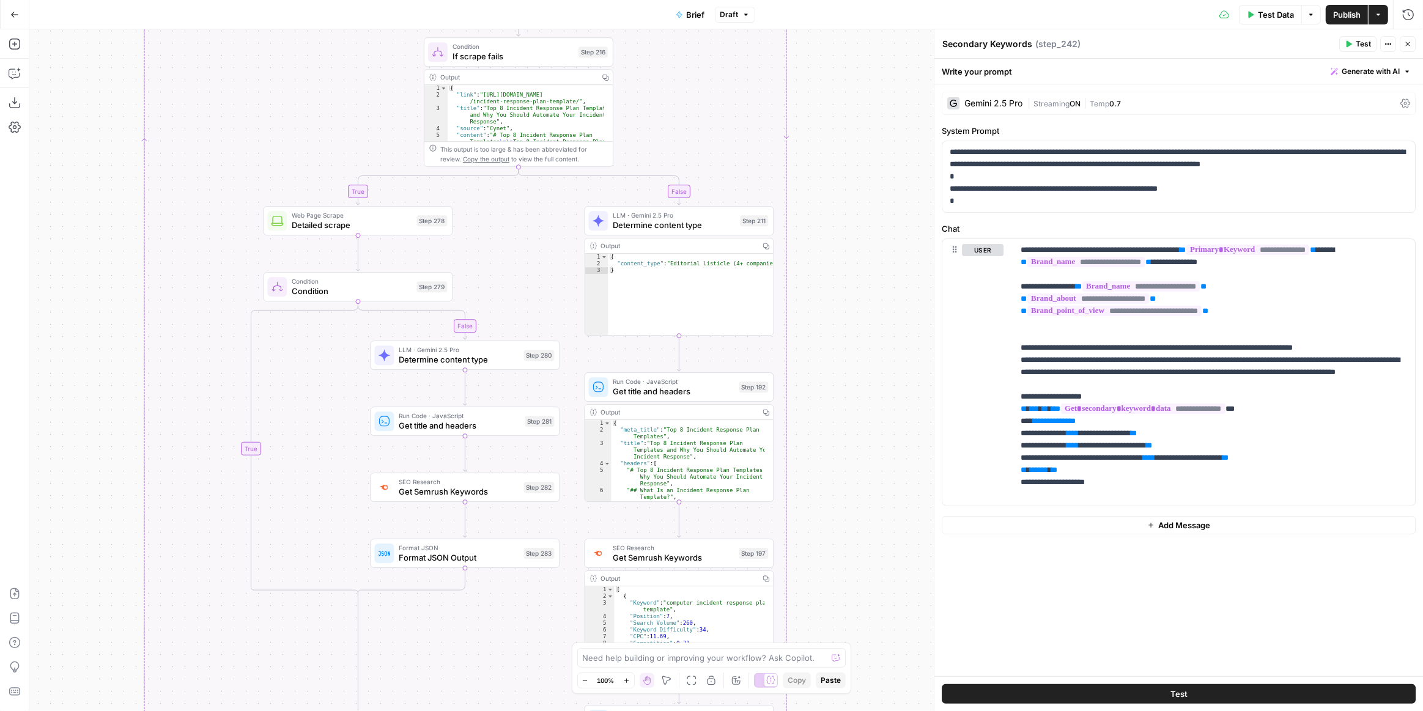
drag, startPoint x: 834, startPoint y: 241, endPoint x: 829, endPoint y: 374, distance: 133.4
click at [829, 377] on div "true false false true false true false true false true false true Workflow Inpu…" at bounding box center [726, 370] width 1394 height 682
drag, startPoint x: 852, startPoint y: 122, endPoint x: 849, endPoint y: 138, distance: 16.2
click at [856, 135] on div "true false false true false true false true false true false true Workflow Inpu…" at bounding box center [726, 370] width 1394 height 682
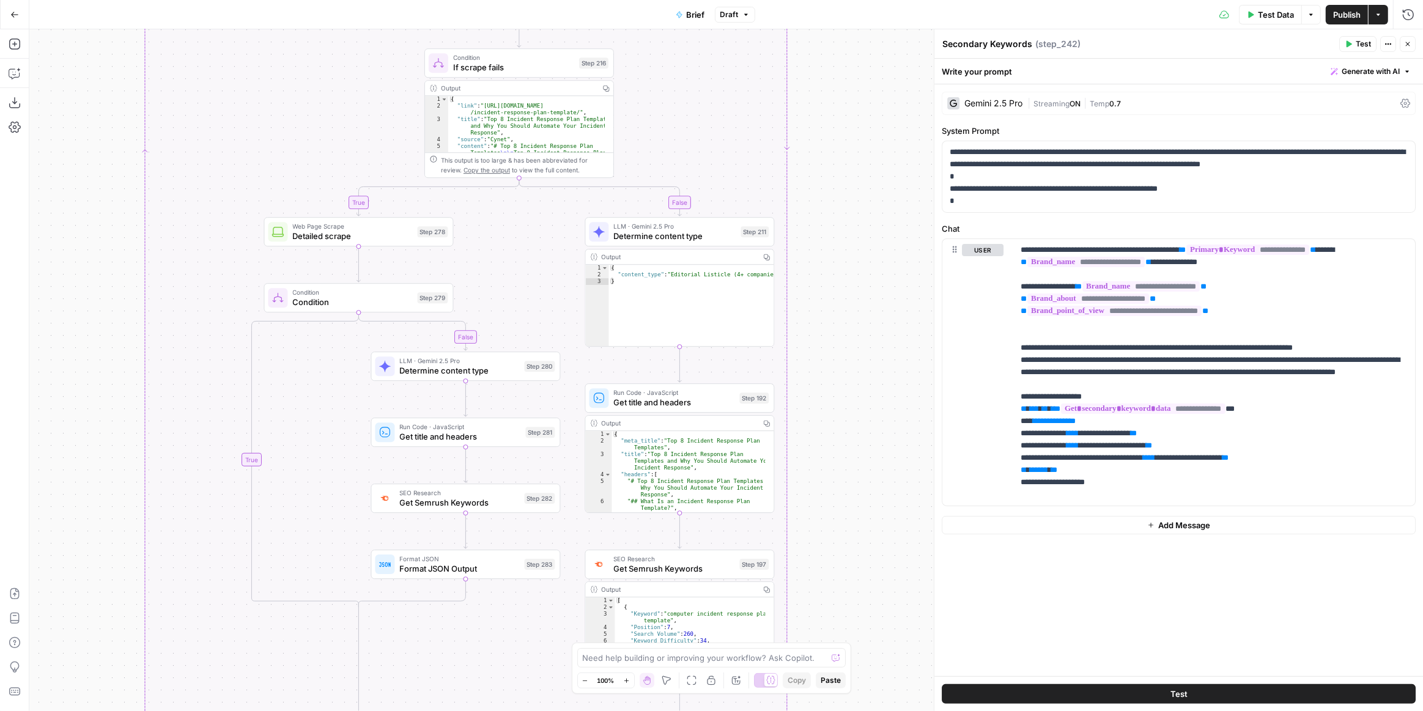
click at [390, 237] on span "Detailed scrape" at bounding box center [352, 236] width 120 height 12
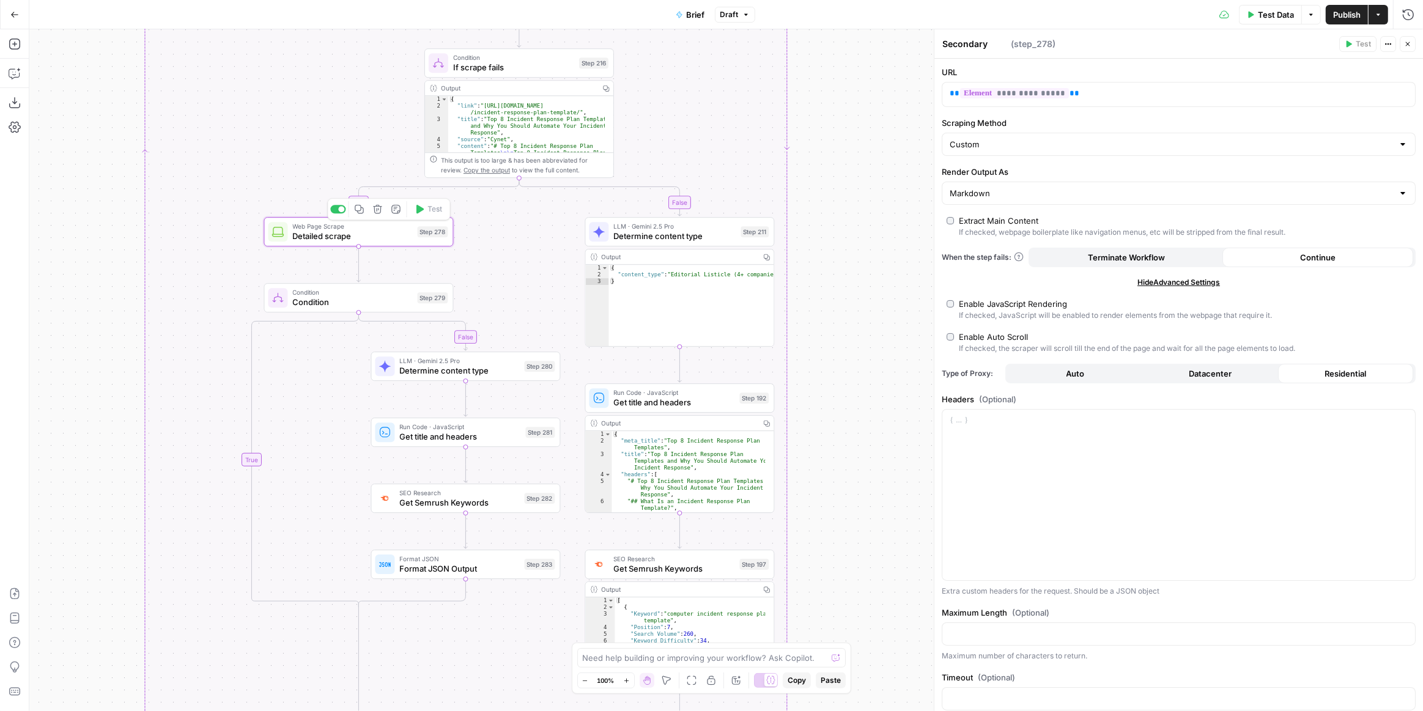
type textarea "Detailed scrape"
